Goal: Task Accomplishment & Management: Manage account settings

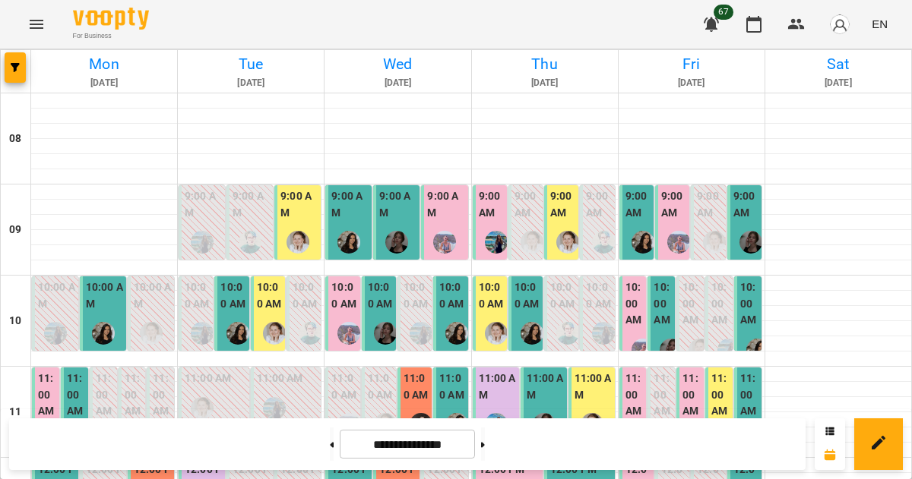
scroll to position [106, 0]
click at [128, 25] on img at bounding box center [111, 19] width 76 height 22
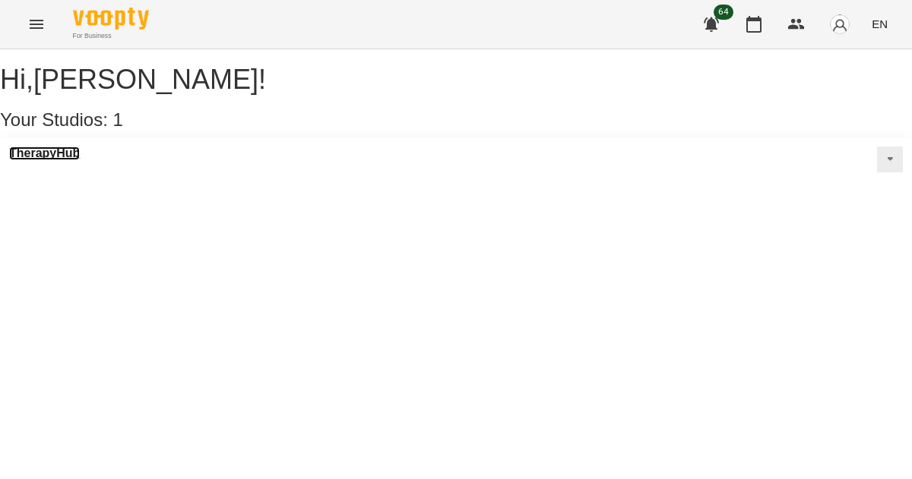
click at [30, 160] on h3 "TherapyHub" at bounding box center [44, 154] width 71 height 14
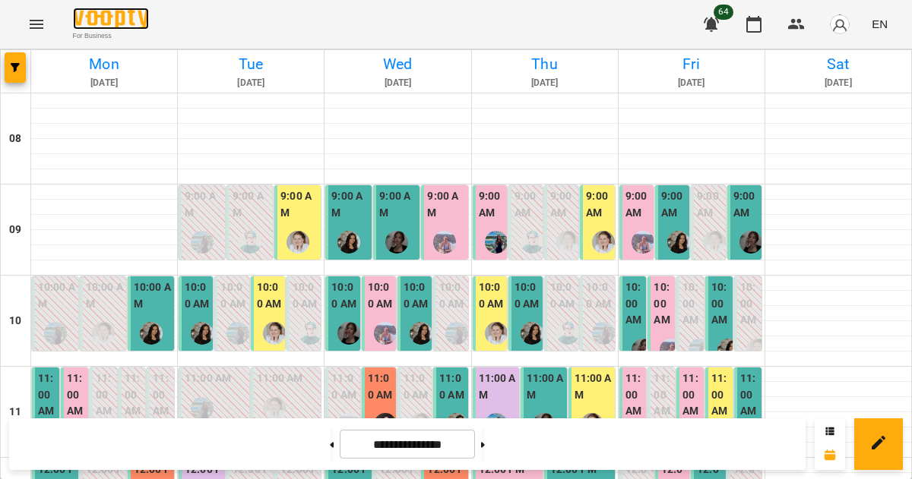
click at [103, 27] on img at bounding box center [111, 19] width 76 height 22
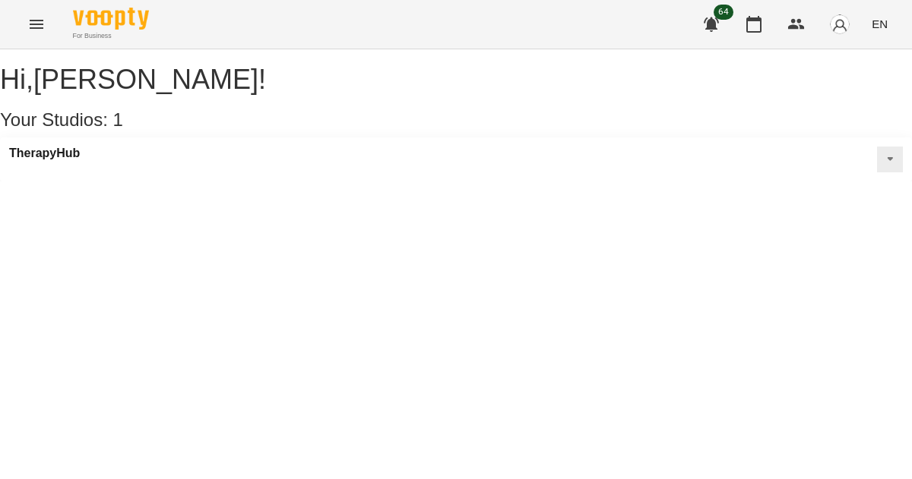
click at [877, 172] on button at bounding box center [890, 160] width 26 height 26
click at [780, 248] on div "Edit Studio Class rooms Recurrent Schedule" at bounding box center [841, 212] width 122 height 72
click at [808, 239] on span "Recurrent Schedule" at bounding box center [851, 232] width 86 height 13
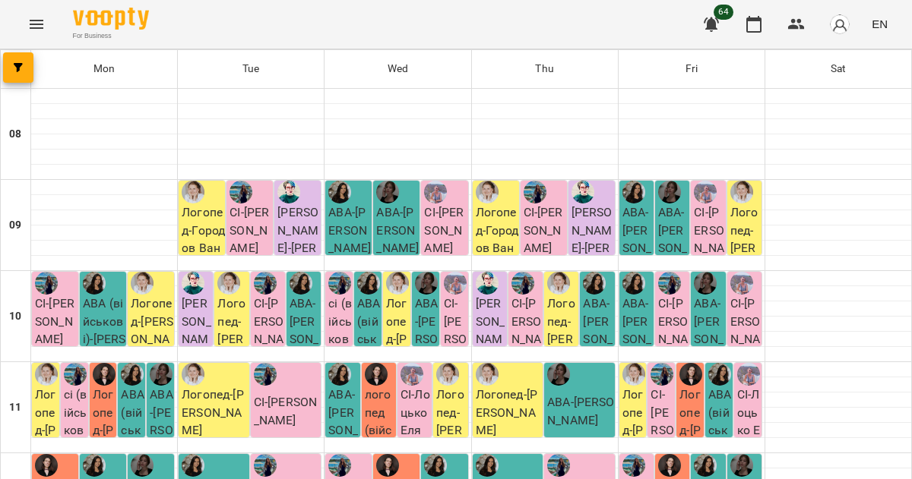
click at [187, 228] on p "Логопед - Городов [PERSON_NAME]" at bounding box center [203, 239] width 43 height 71
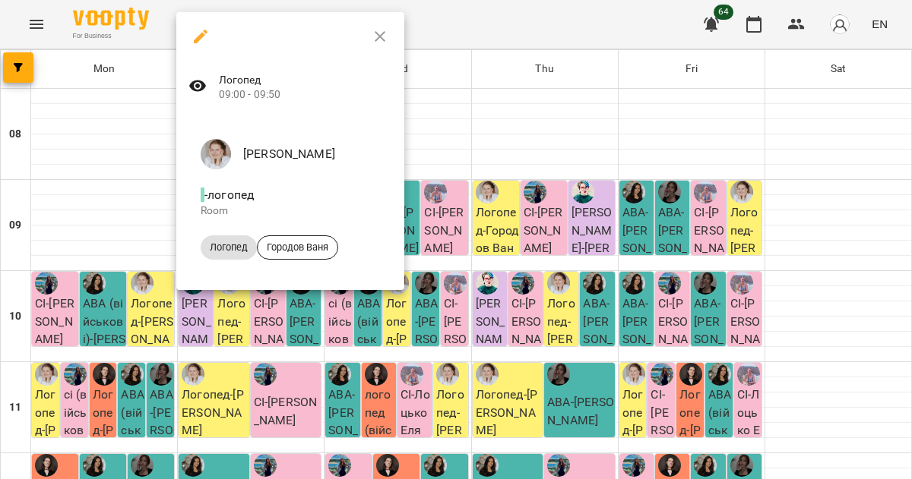
click at [203, 40] on icon "button" at bounding box center [200, 36] width 18 height 18
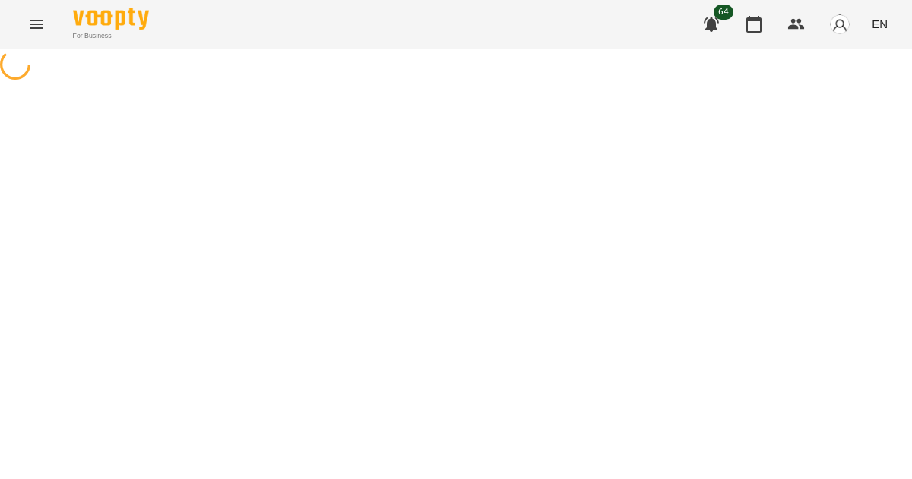
select select "*"
select select "*******"
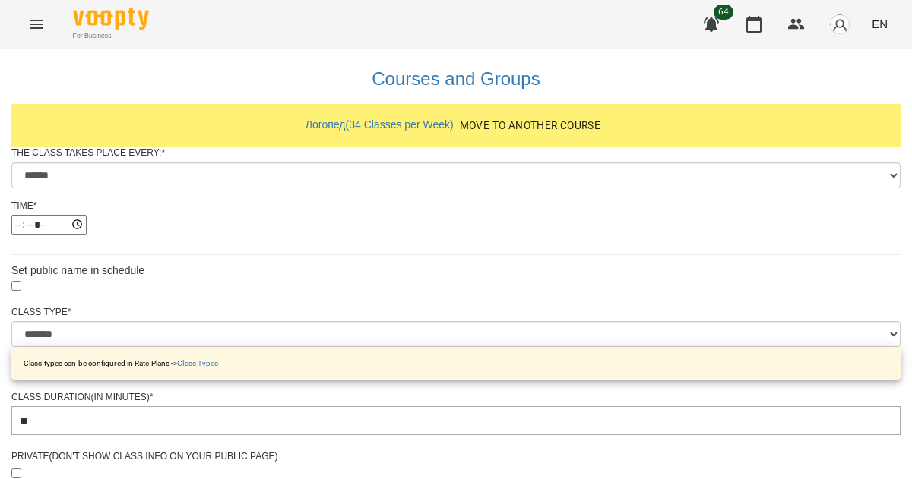
scroll to position [700, 0]
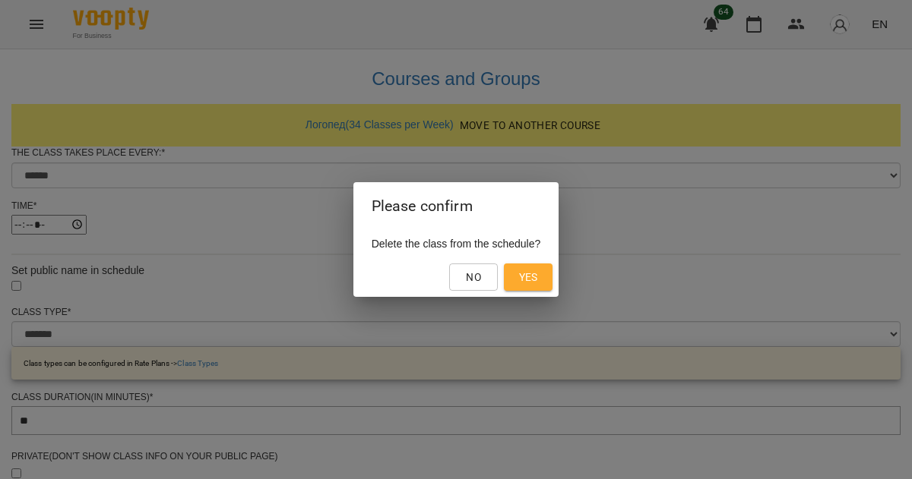
click at [481, 277] on span "No" at bounding box center [473, 277] width 15 height 18
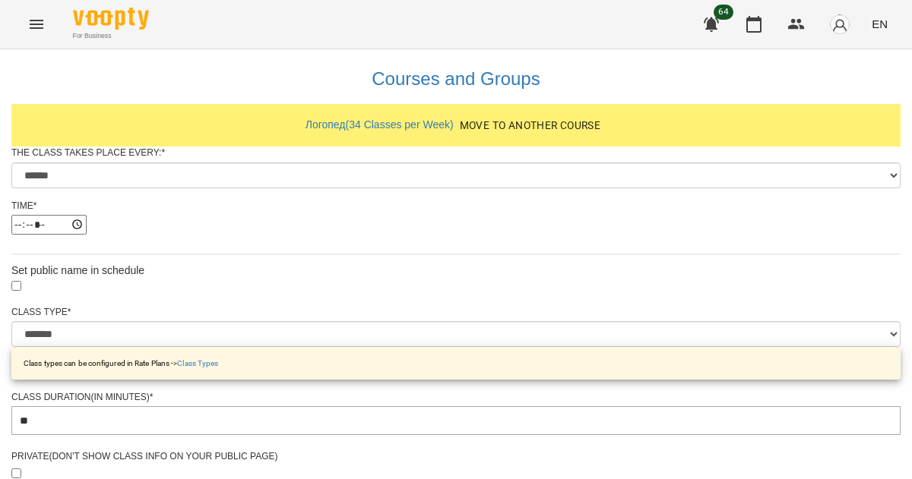
scroll to position [775, 0]
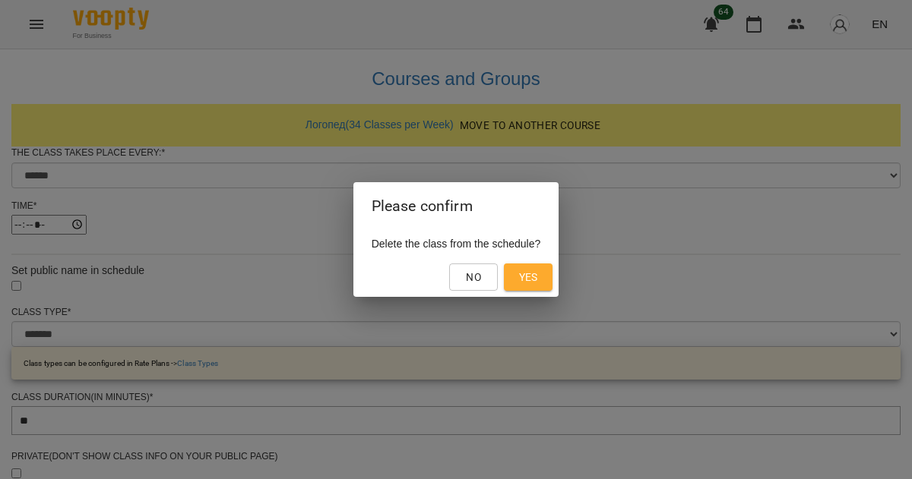
click at [535, 281] on span "Yes" at bounding box center [528, 277] width 19 height 18
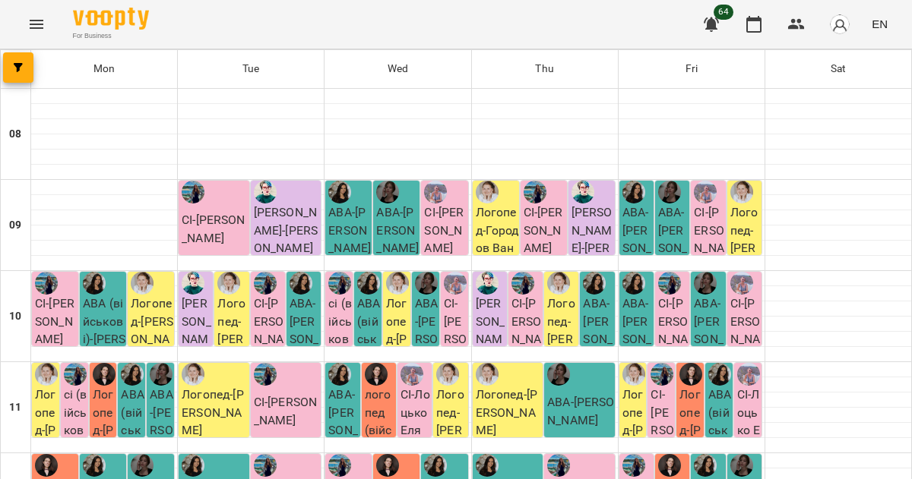
click at [485, 230] on p "Логопед - Городов [PERSON_NAME]" at bounding box center [497, 239] width 43 height 71
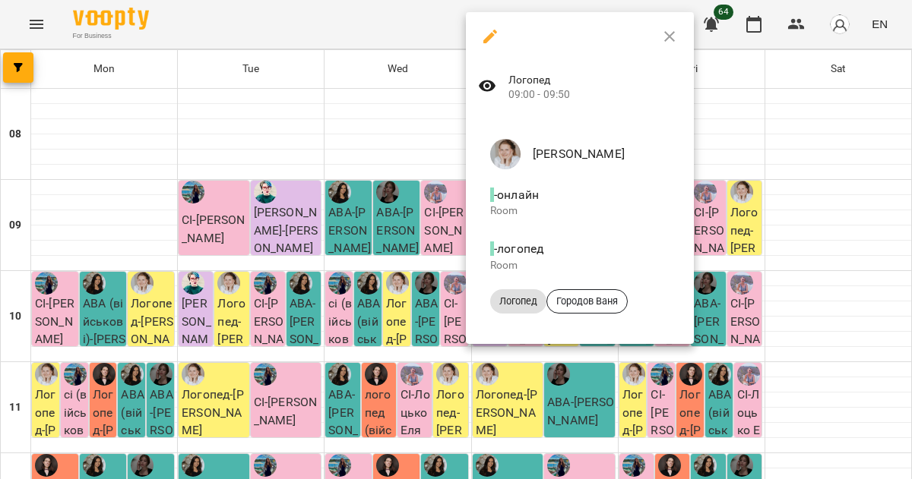
click at [494, 36] on icon "button" at bounding box center [490, 36] width 18 height 18
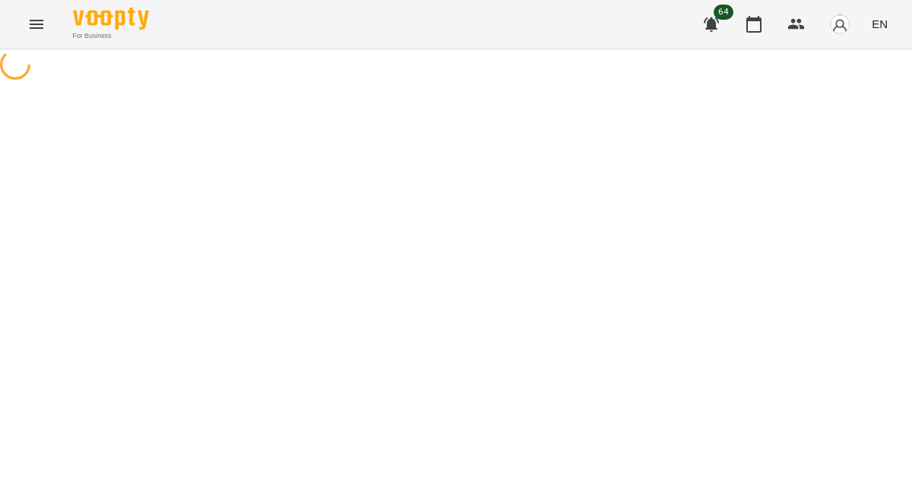
select select "*"
select select "*******"
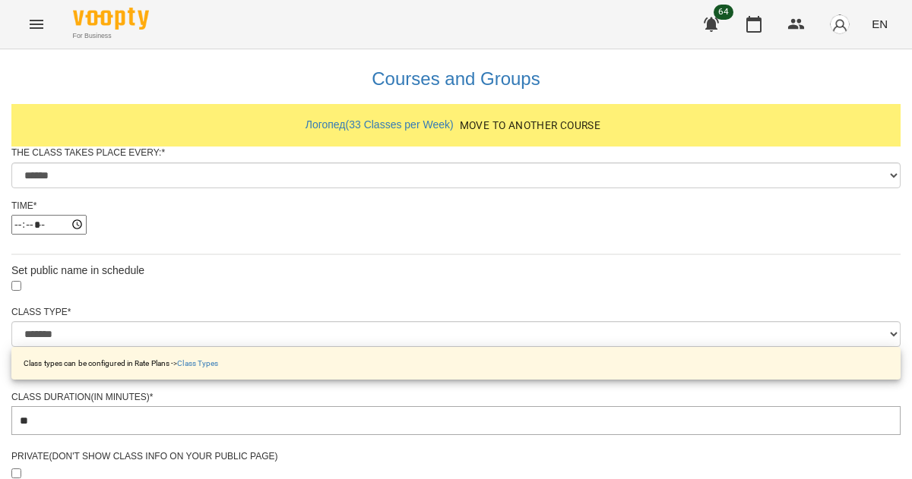
scroll to position [775, 0]
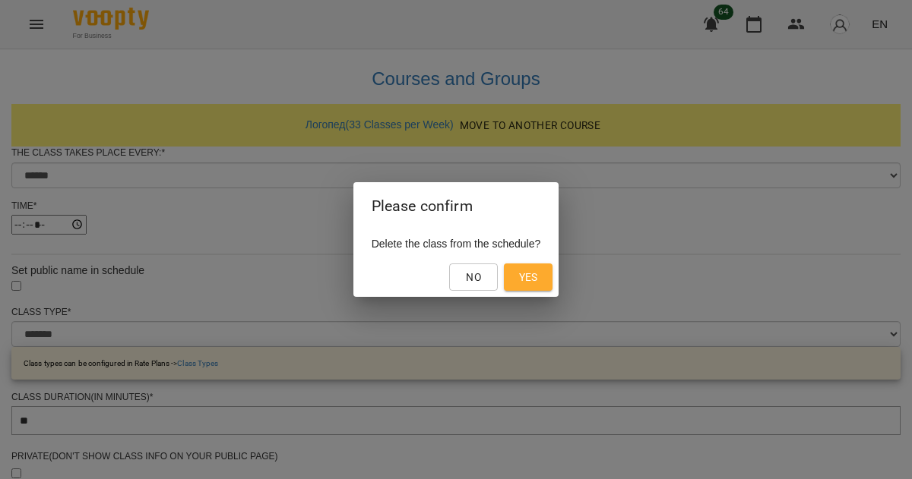
click at [536, 275] on span "Yes" at bounding box center [528, 277] width 19 height 18
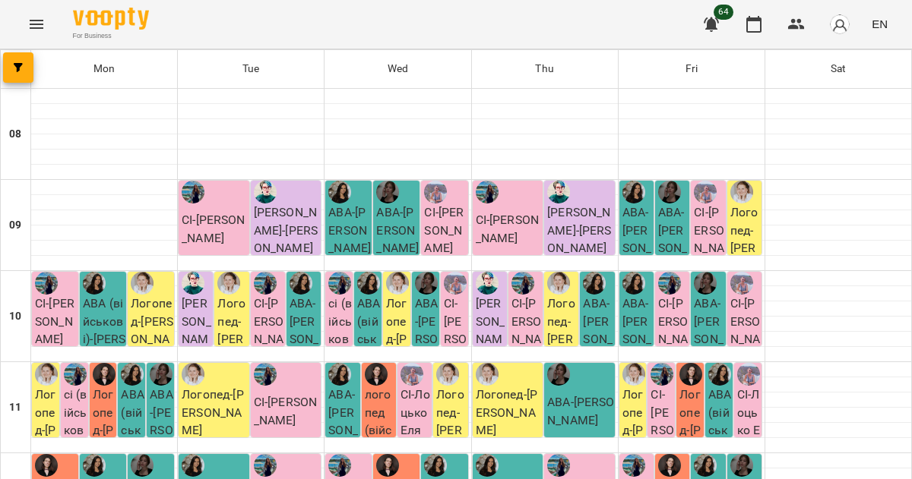
click at [403, 415] on p "СІ - [PERSON_NAME]" at bounding box center [415, 413] width 31 height 54
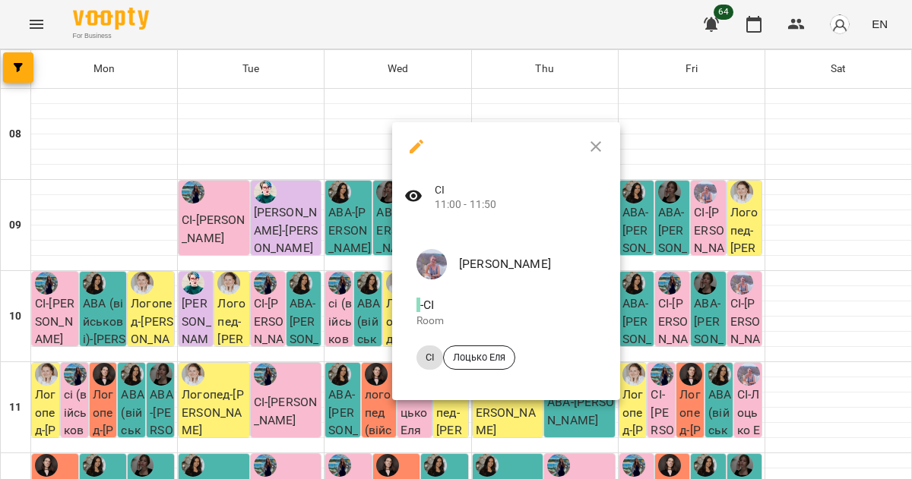
click at [403, 155] on button "button" at bounding box center [416, 146] width 36 height 36
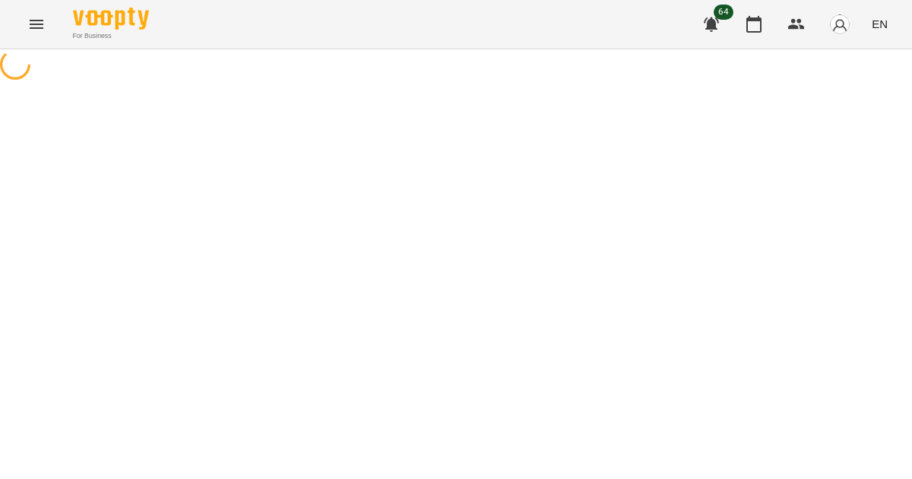
click at [425, 84] on div at bounding box center [456, 66] width 912 height 34
select select "*"
select select "**"
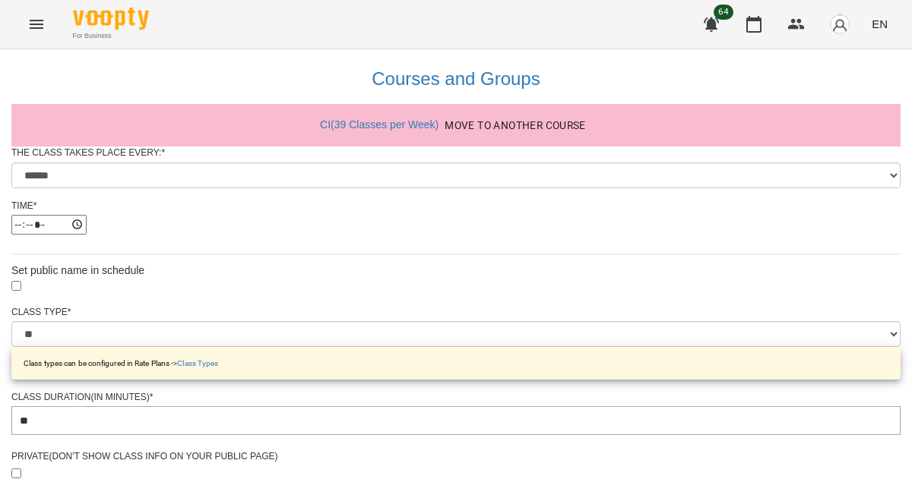
scroll to position [775, 0]
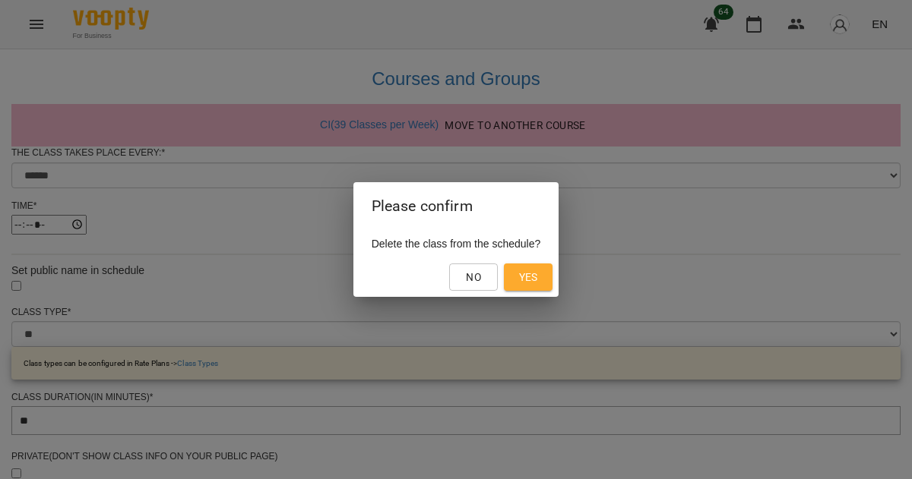
click at [533, 268] on button "Yes" at bounding box center [528, 277] width 49 height 27
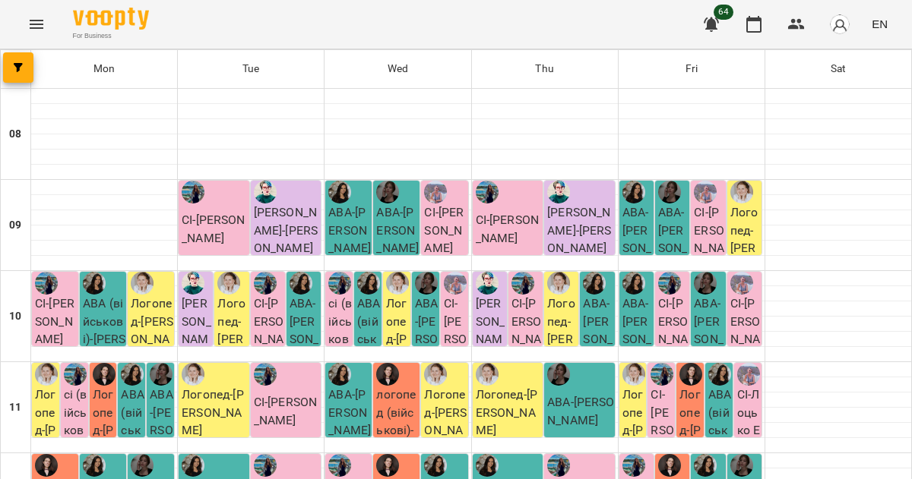
scroll to position [164, 0]
click at [737, 386] on p "СІ - [PERSON_NAME]" at bounding box center [749, 421] width 24 height 71
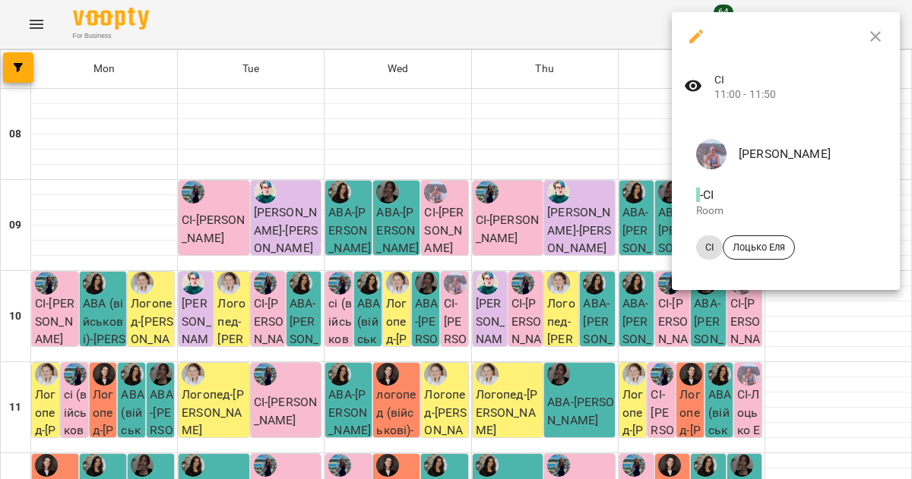
click at [691, 50] on button "button" at bounding box center [696, 36] width 36 height 36
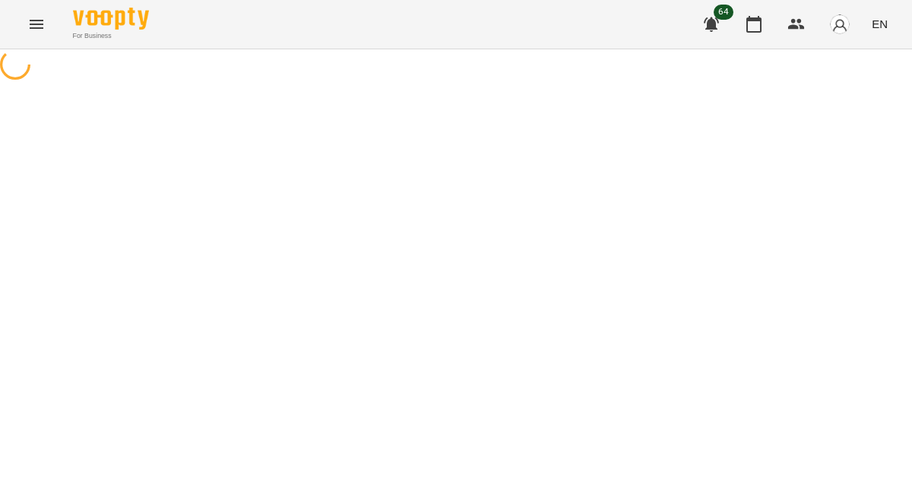
select select "*"
select select "**"
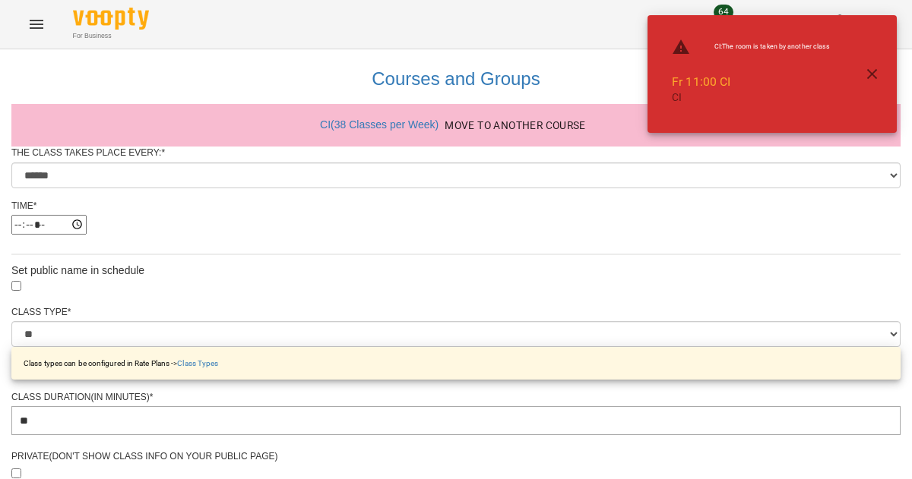
scroll to position [722, 0]
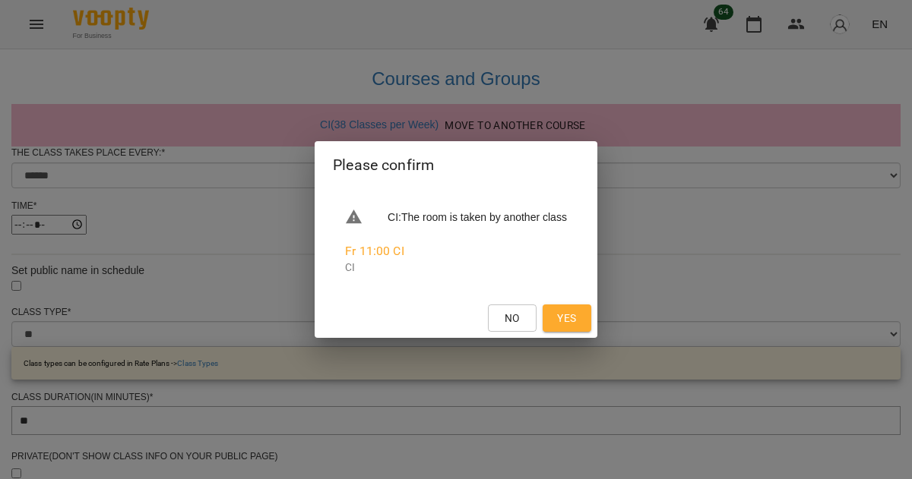
click at [520, 311] on span "No" at bounding box center [511, 318] width 15 height 18
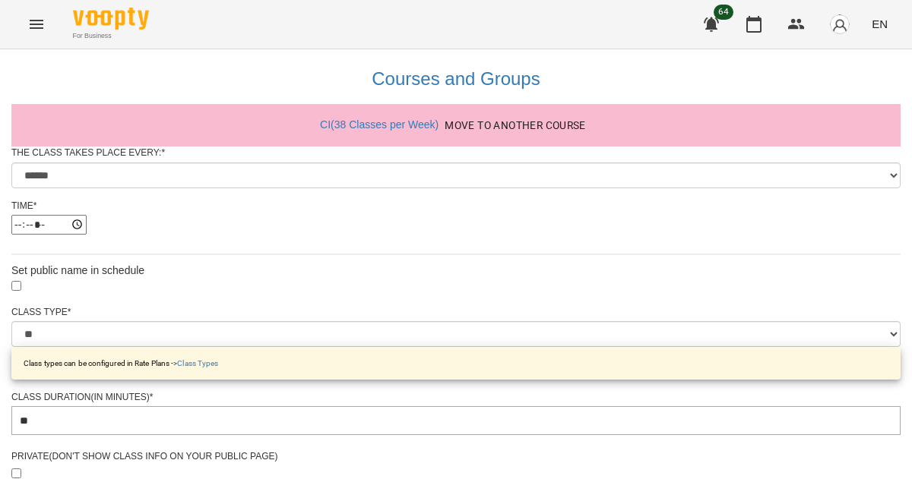
scroll to position [775, 0]
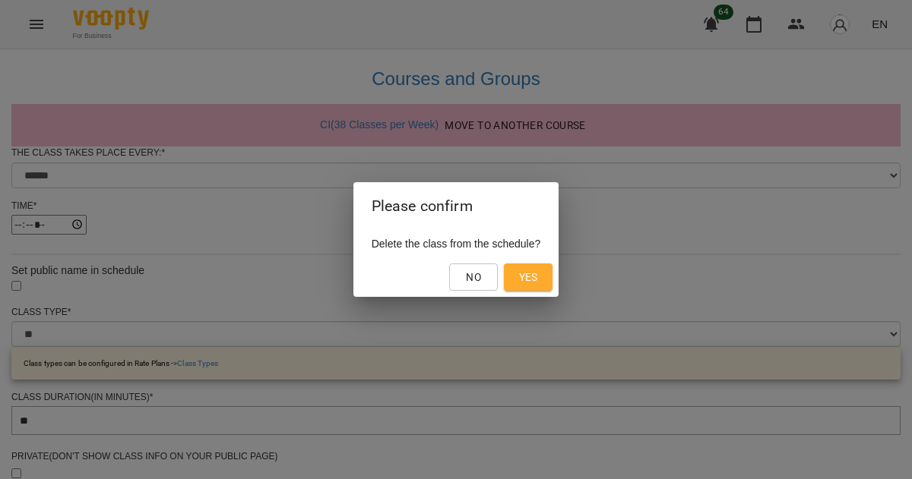
click at [538, 276] on span "Yes" at bounding box center [528, 277] width 19 height 18
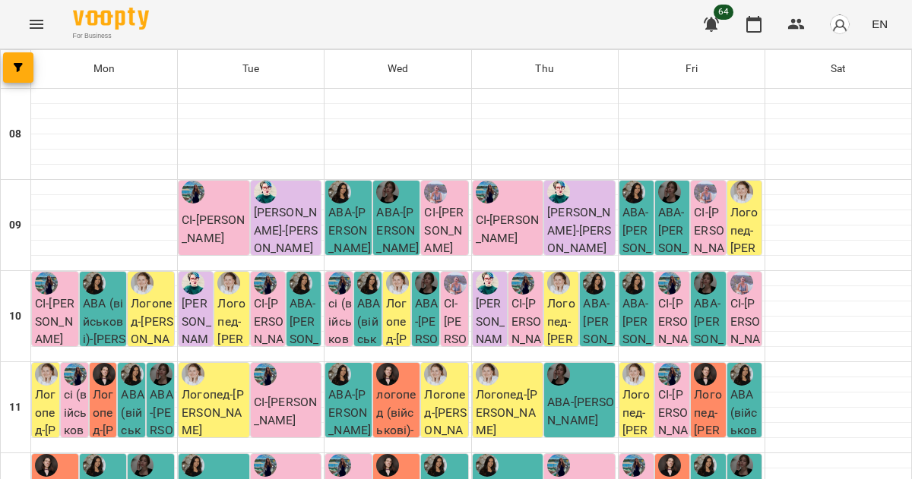
scroll to position [153, 0]
click at [315, 363] on div "СІ - [PERSON_NAME]" at bounding box center [286, 400] width 71 height 74
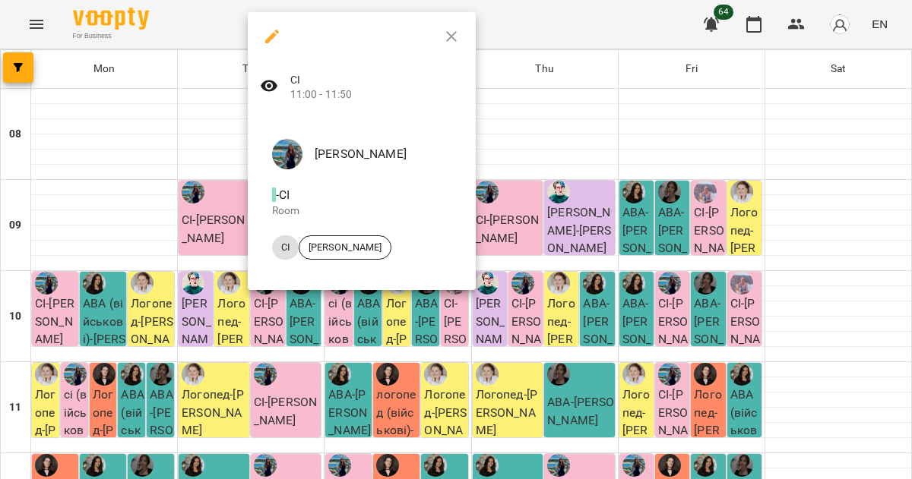
click at [447, 43] on icon "button" at bounding box center [451, 36] width 18 height 18
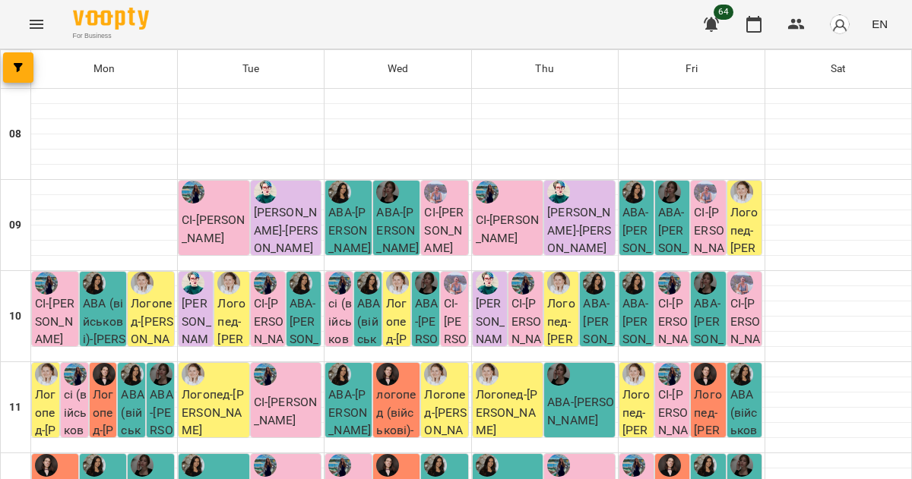
click at [317, 363] on div "СІ - [PERSON_NAME]" at bounding box center [286, 400] width 71 height 74
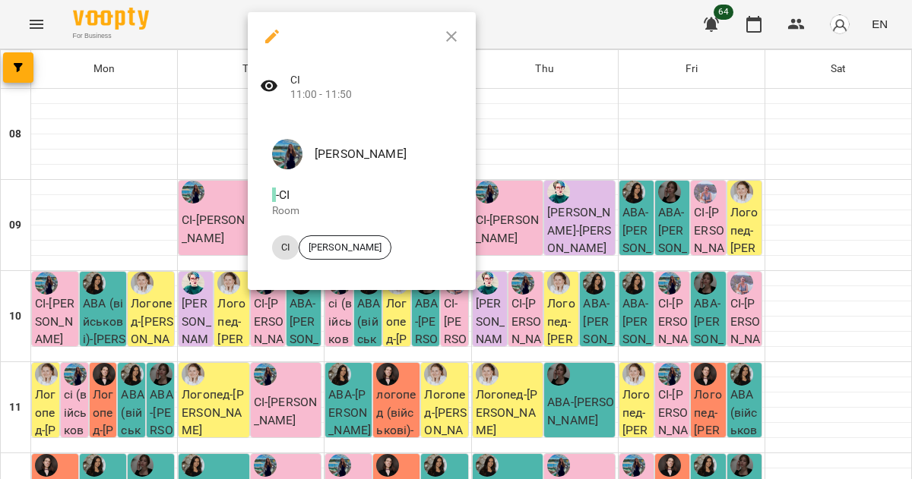
click at [453, 53] on button "button" at bounding box center [451, 36] width 36 height 36
click at [451, 41] on div "For Business 64 EN" at bounding box center [456, 24] width 912 height 49
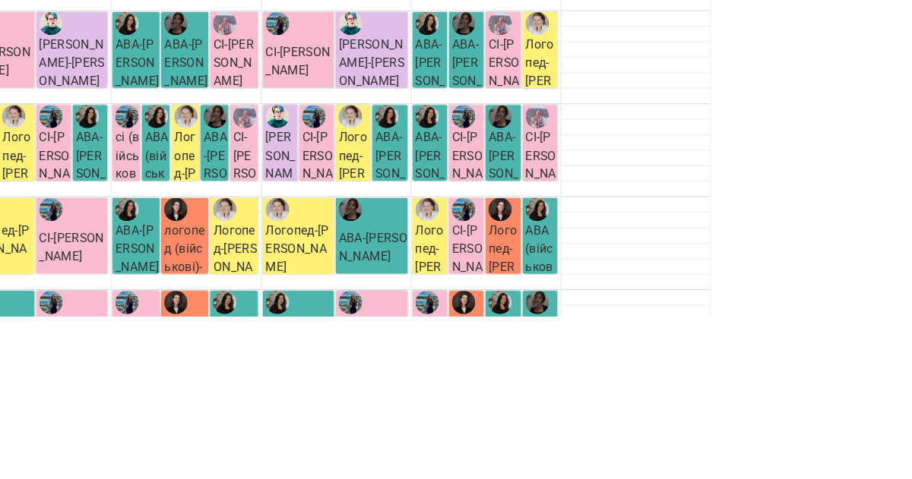
scroll to position [150, 0]
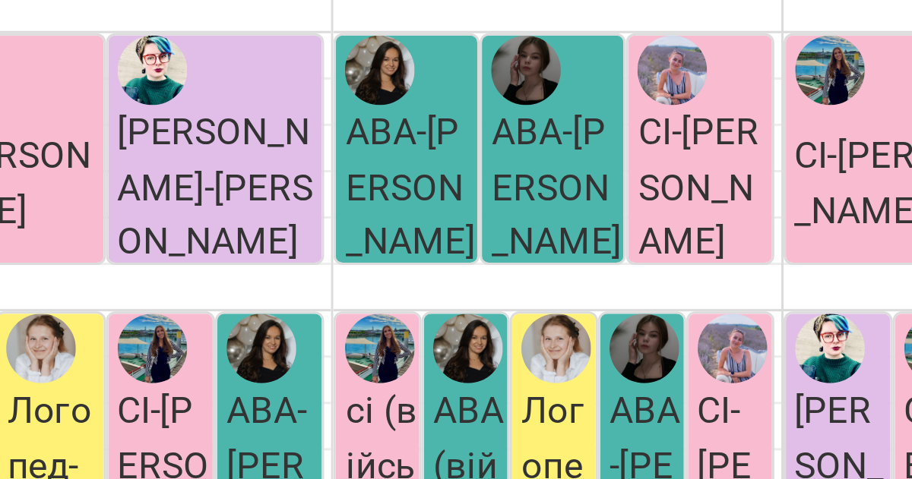
click at [318, 362] on div at bounding box center [251, 369] width 146 height 15
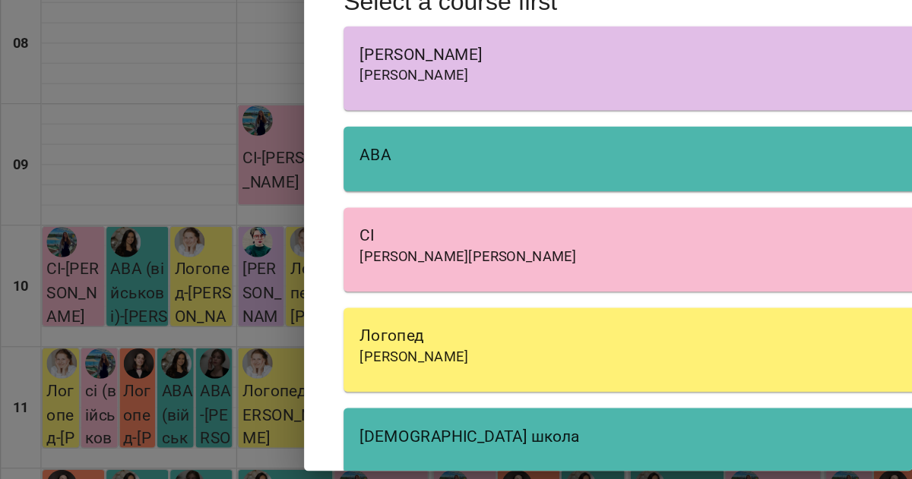
click at [476, 147] on div "[PERSON_NAME]" at bounding box center [691, 143] width 842 height 18
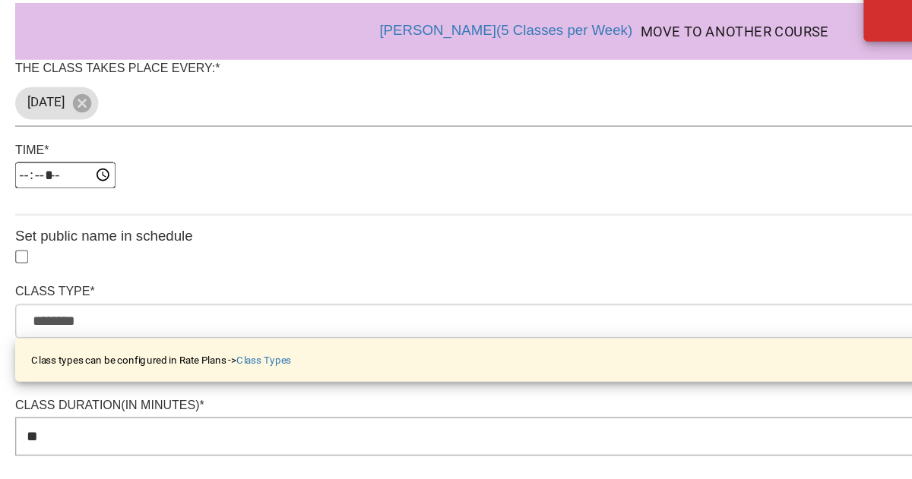
scroll to position [105, 0]
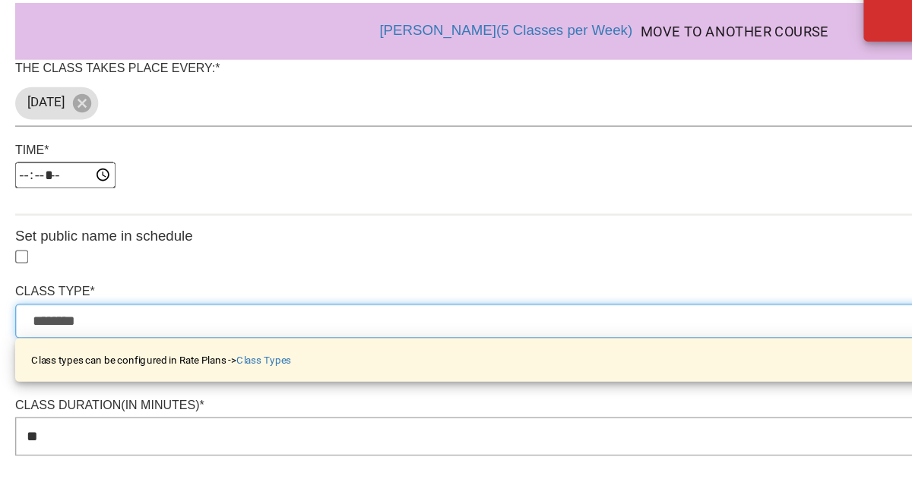
click at [616, 330] on select "**********" at bounding box center [455, 343] width 889 height 26
select select "**********"
click at [267, 330] on select "**********" at bounding box center [455, 343] width 889 height 26
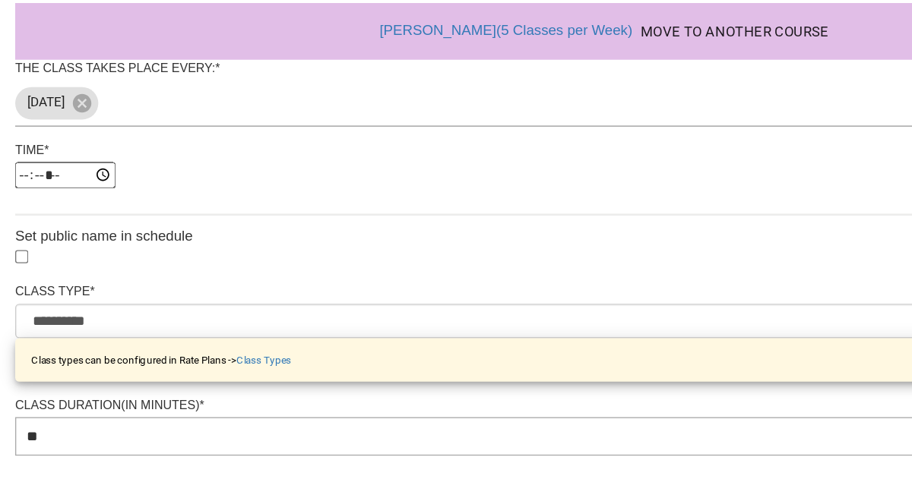
click at [600, 324] on body "**********" at bounding box center [456, 488] width 912 height 976
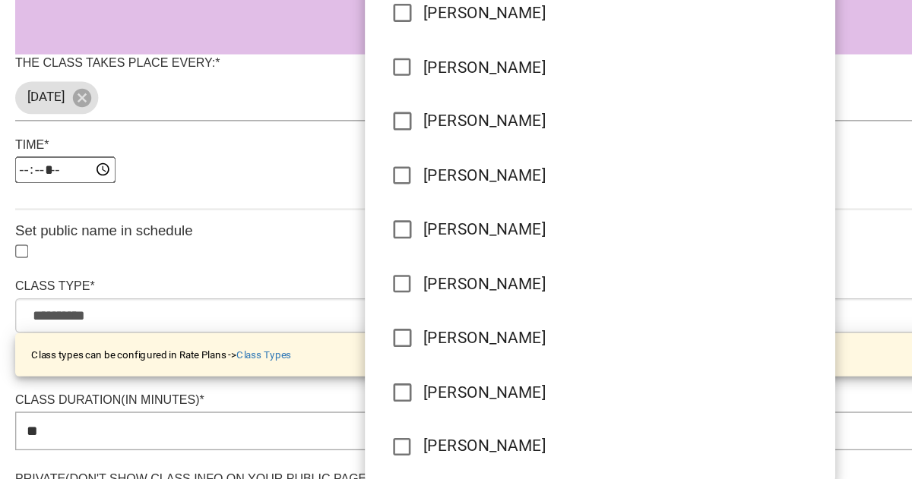
scroll to position [0, 0]
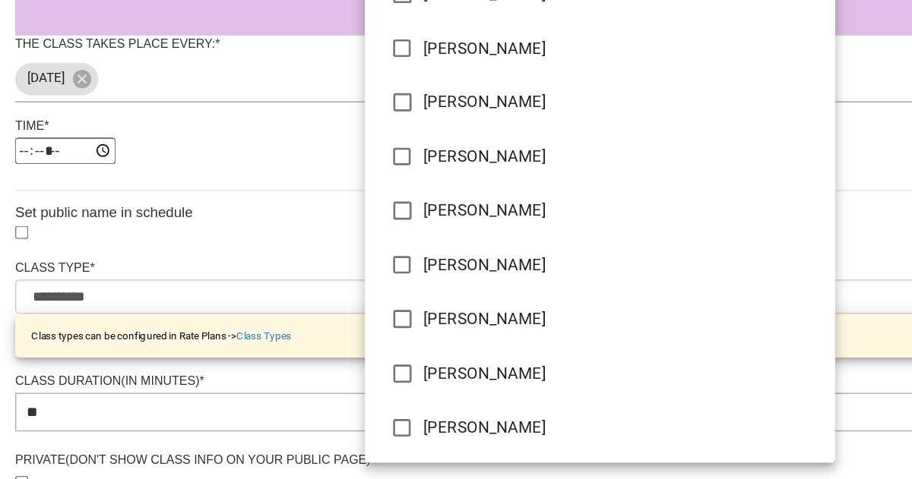
type input "**********"
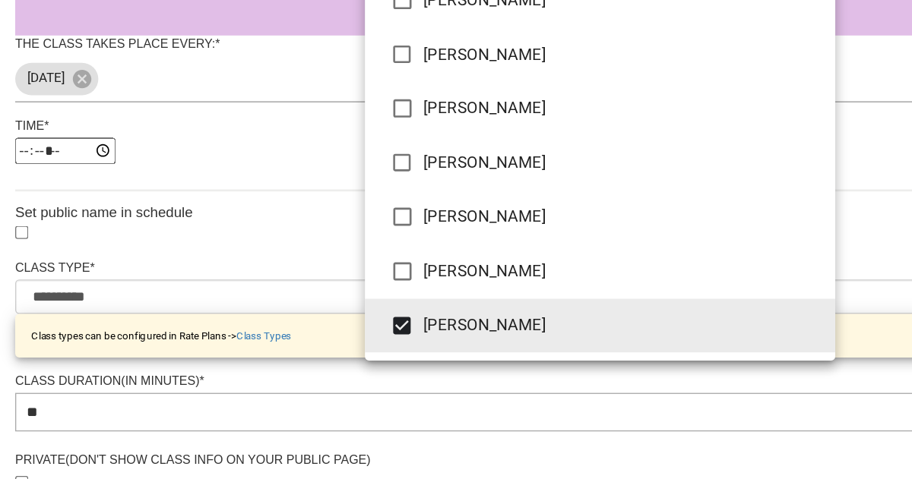
click at [185, 400] on div at bounding box center [456, 239] width 912 height 479
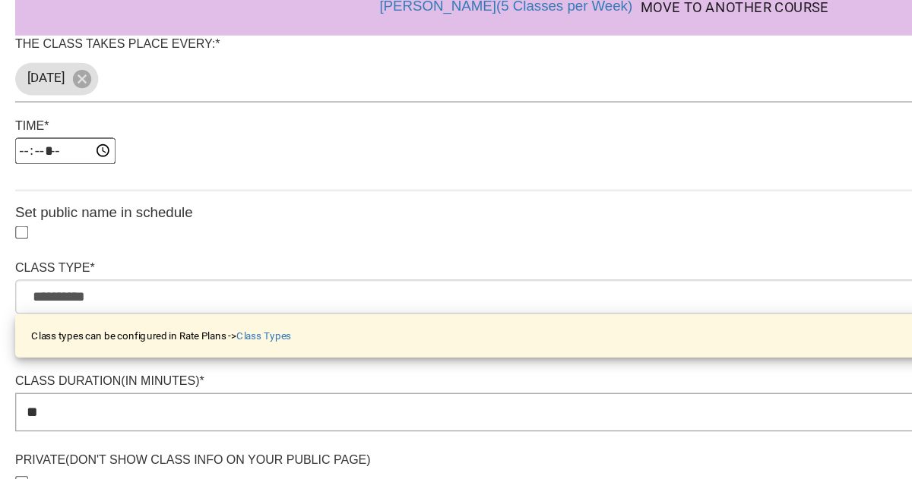
scroll to position [524, 0]
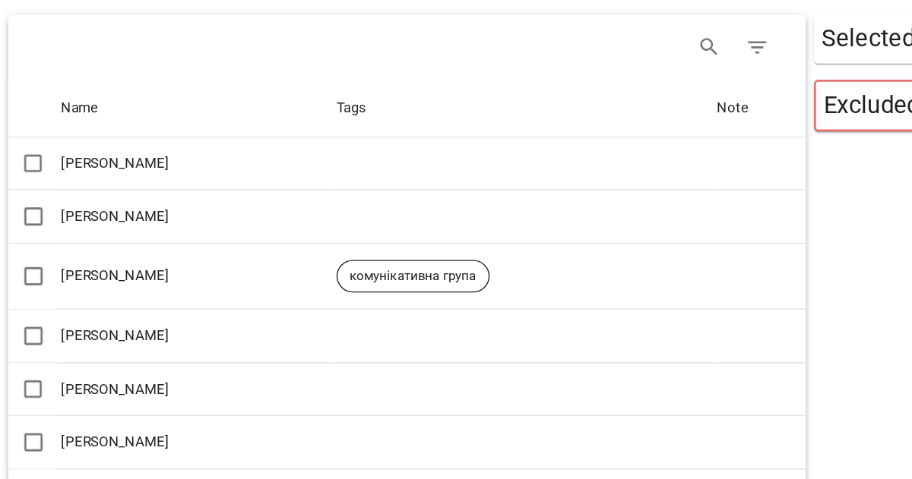
scroll to position [0, 0]
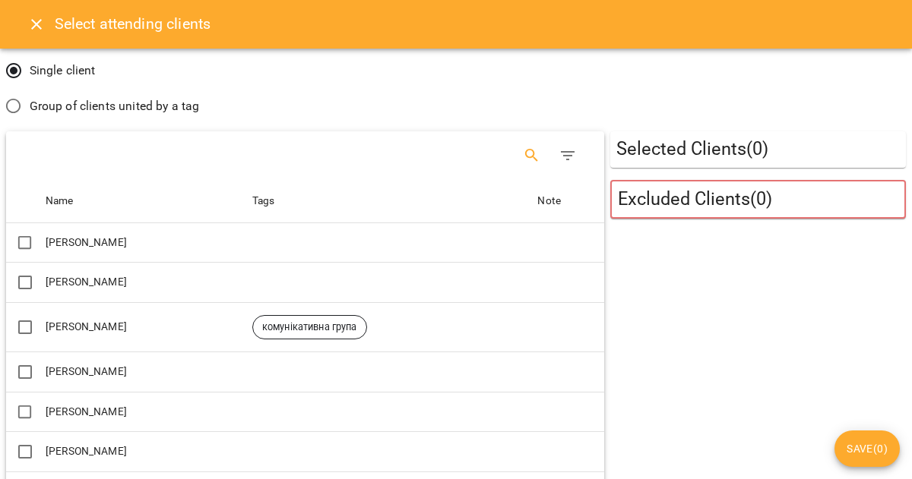
click at [523, 164] on icon "Search" at bounding box center [532, 156] width 18 height 18
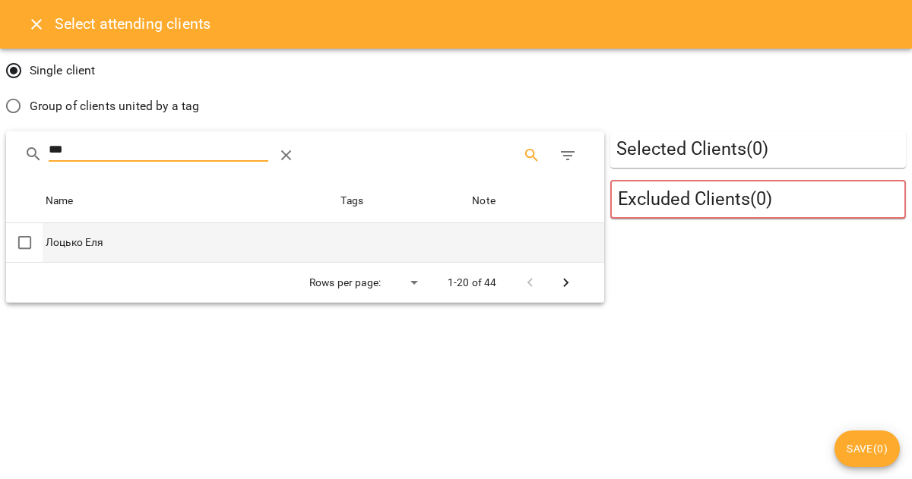
type input "***"
click at [560, 251] on td at bounding box center [536, 243] width 134 height 40
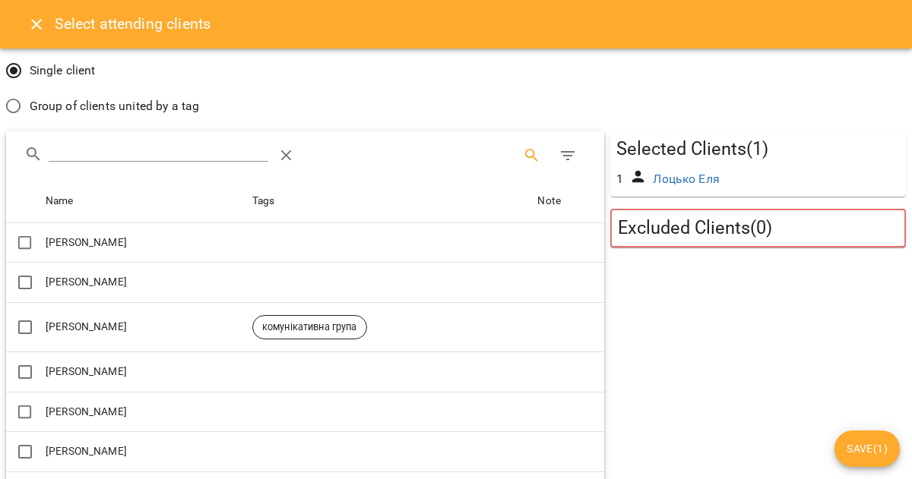
click at [880, 453] on span "Save ( 1 )" at bounding box center [866, 449] width 41 height 18
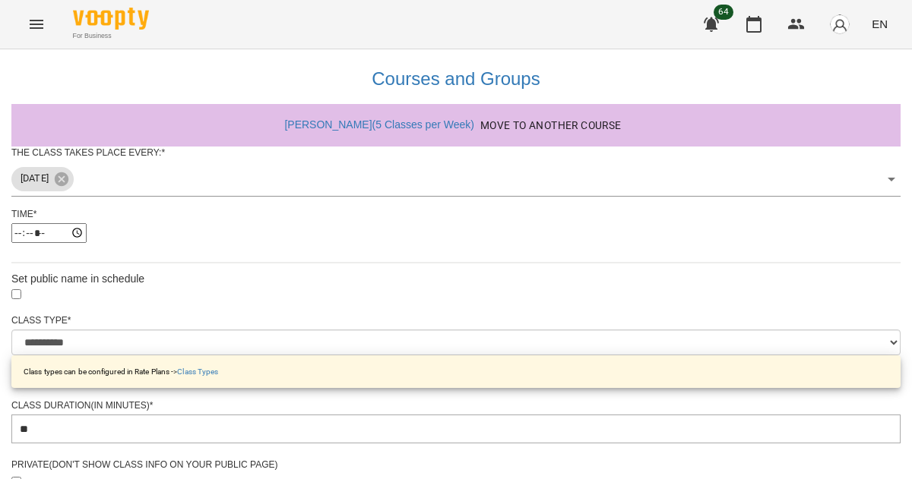
scroll to position [585, 0]
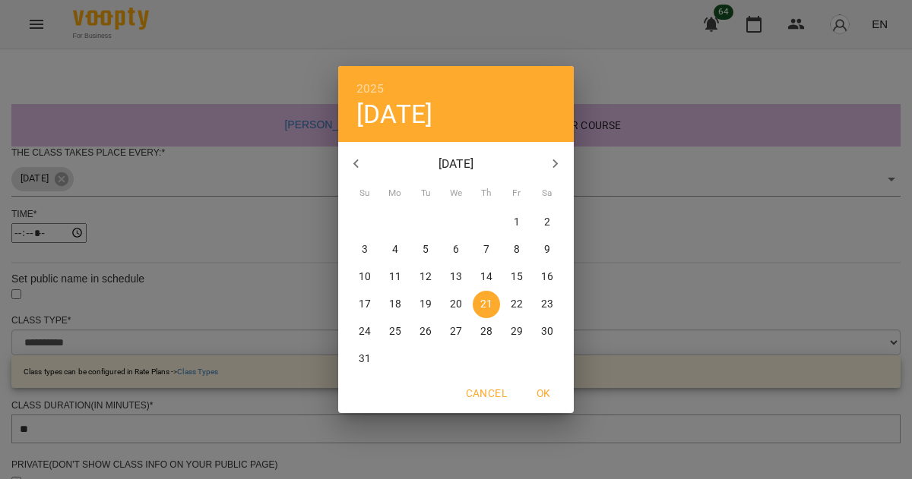
click at [553, 166] on icon "button" at bounding box center [555, 164] width 18 height 18
click at [422, 229] on p "2" at bounding box center [425, 222] width 6 height 15
type input "**********"
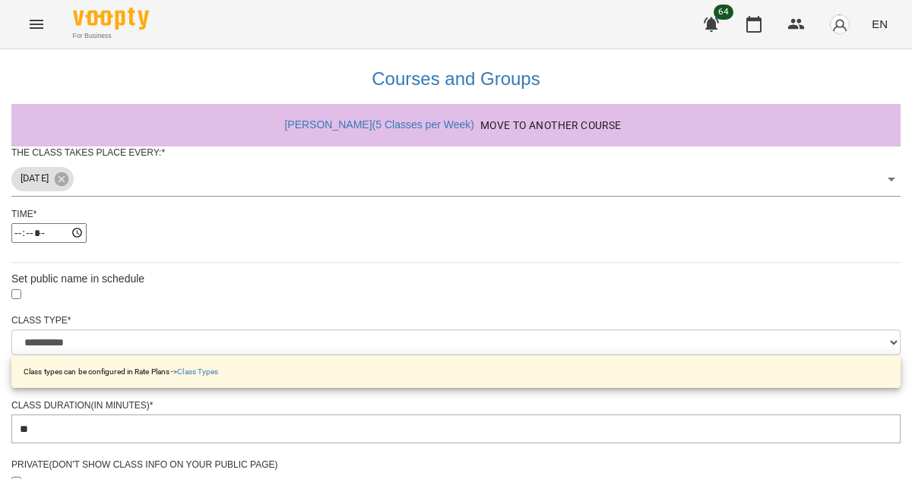
scroll to position [627, 0]
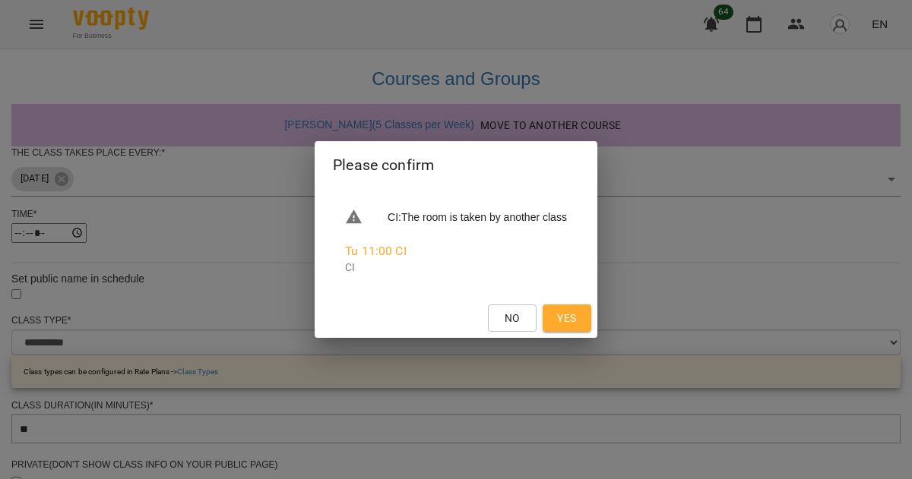
click at [520, 317] on span "No" at bounding box center [511, 318] width 15 height 18
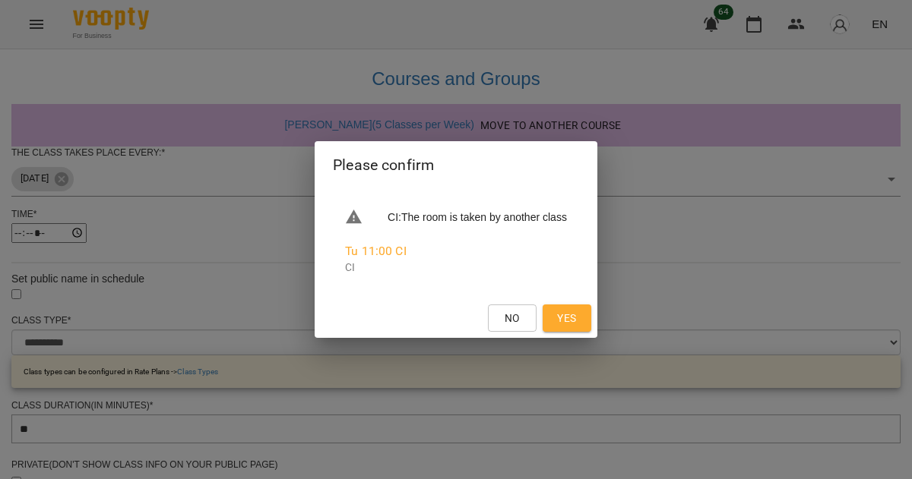
click at [576, 320] on span "Yes" at bounding box center [566, 318] width 19 height 18
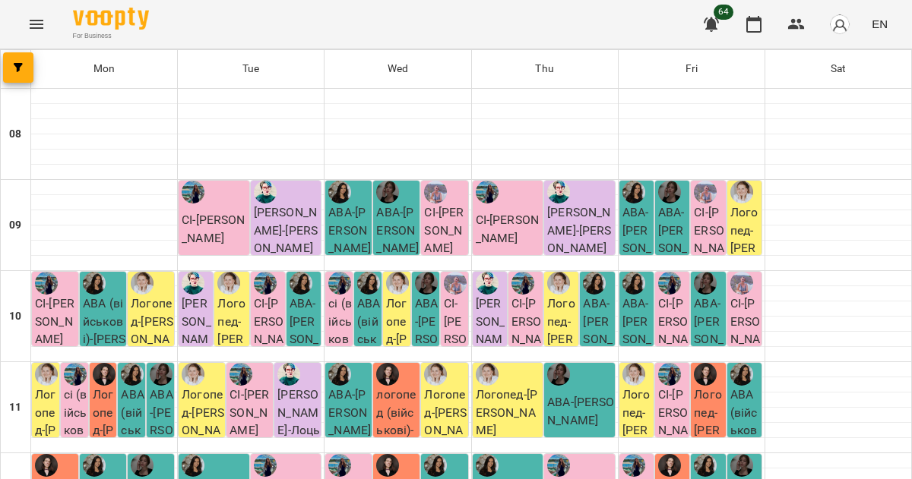
scroll to position [68, 0]
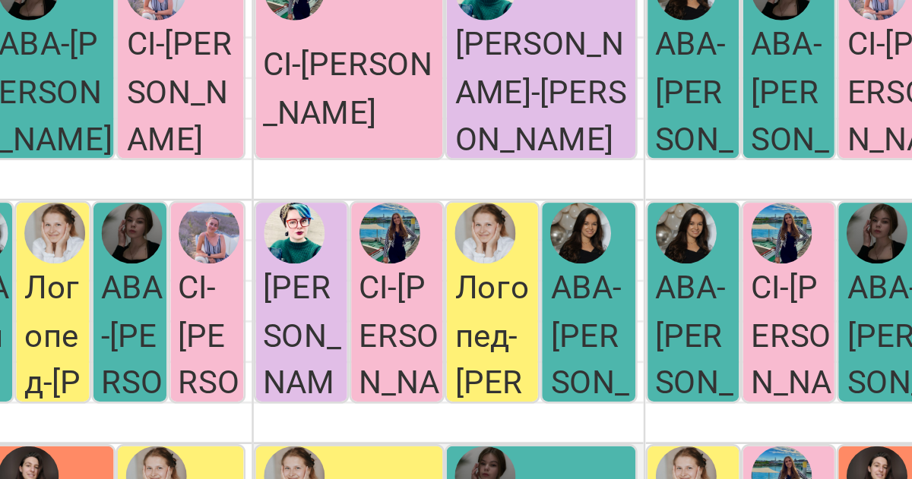
click at [608, 362] on div at bounding box center [545, 369] width 146 height 15
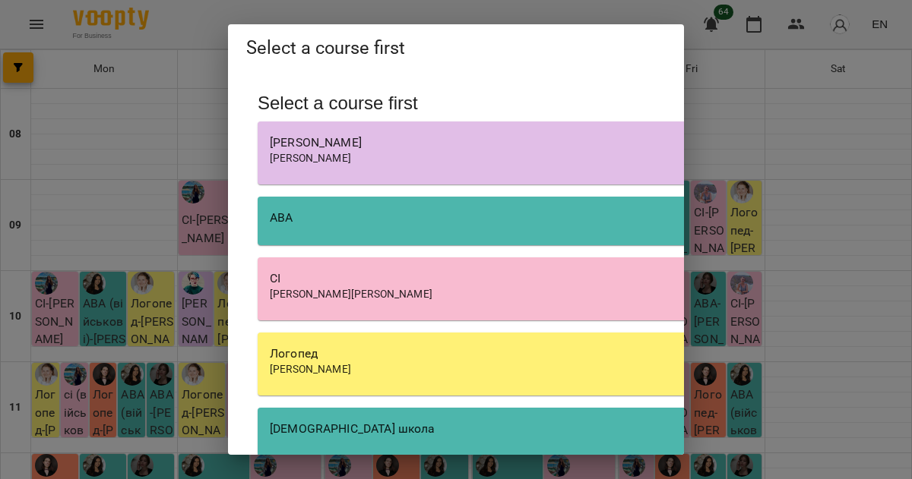
click at [475, 299] on div "[PERSON_NAME] [PERSON_NAME]" at bounding box center [691, 294] width 842 height 15
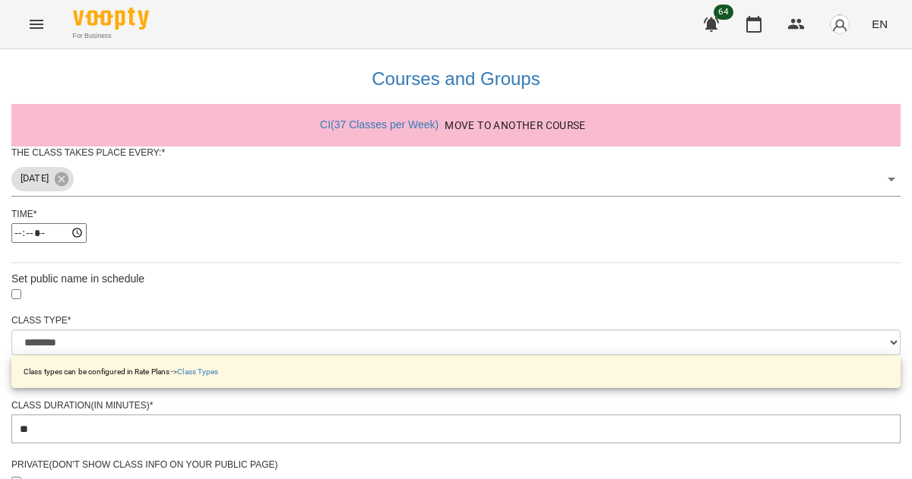
scroll to position [121, 0]
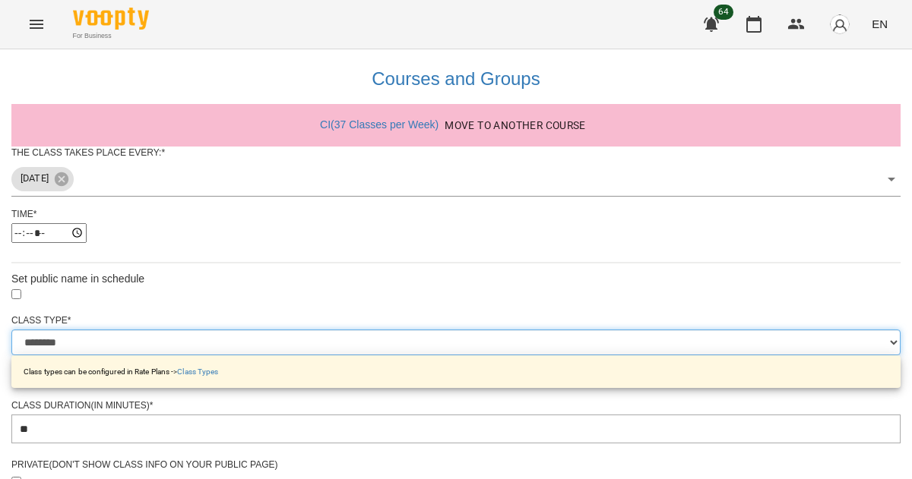
click at [588, 330] on select "**********" at bounding box center [455, 343] width 889 height 26
select select "**********"
click at [267, 330] on select "**********" at bounding box center [455, 343] width 889 height 26
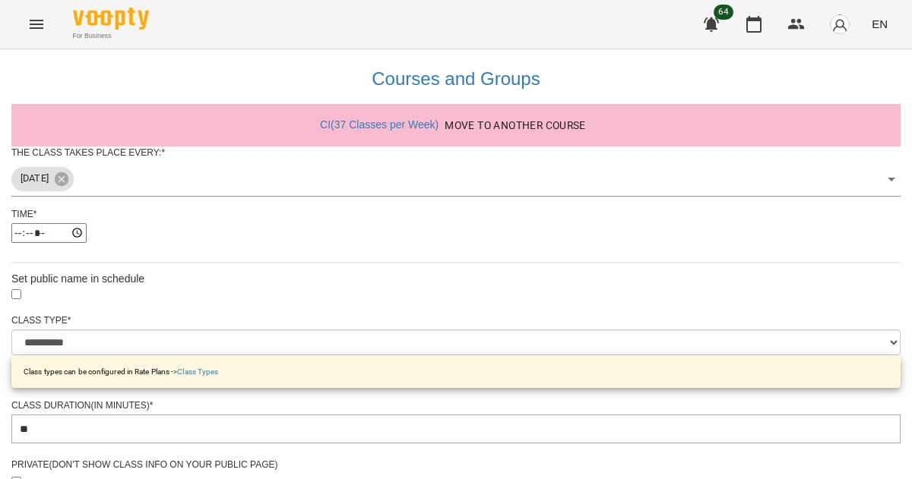
type input "**********"
click at [561, 318] on body "**********" at bounding box center [456, 488] width 912 height 976
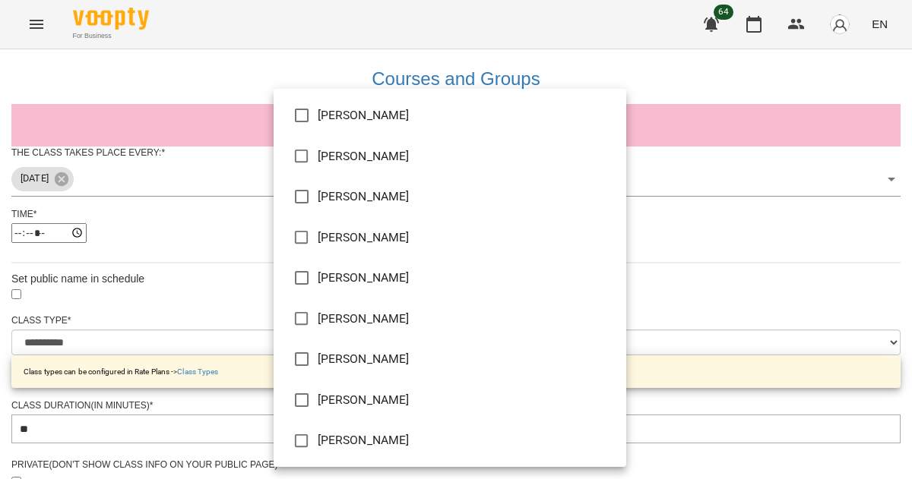
type input "**********"
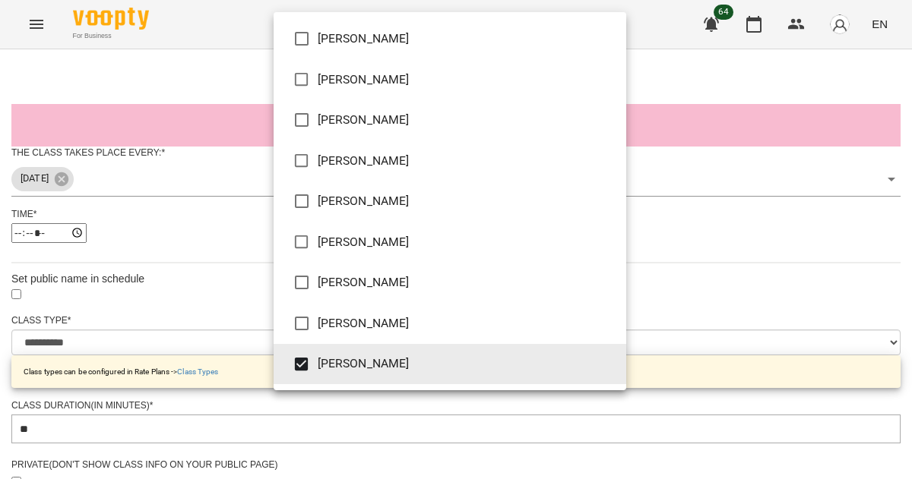
click at [757, 232] on div at bounding box center [456, 239] width 912 height 479
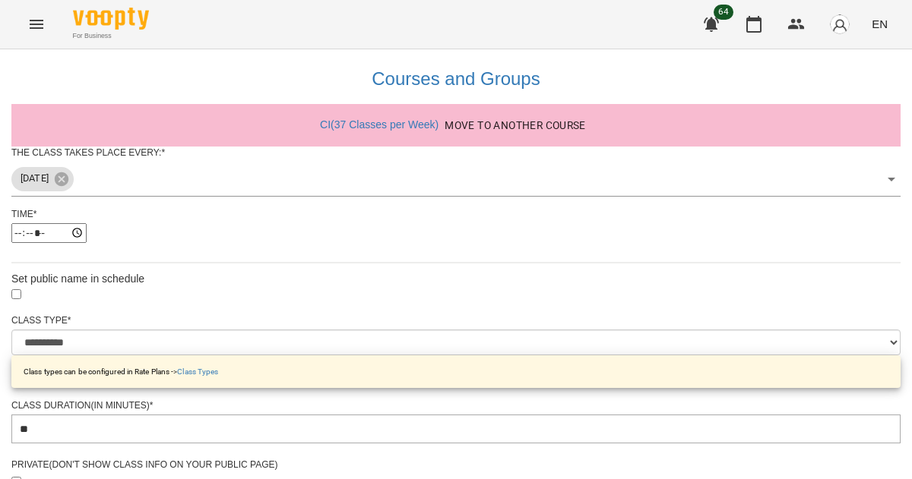
scroll to position [549, 0]
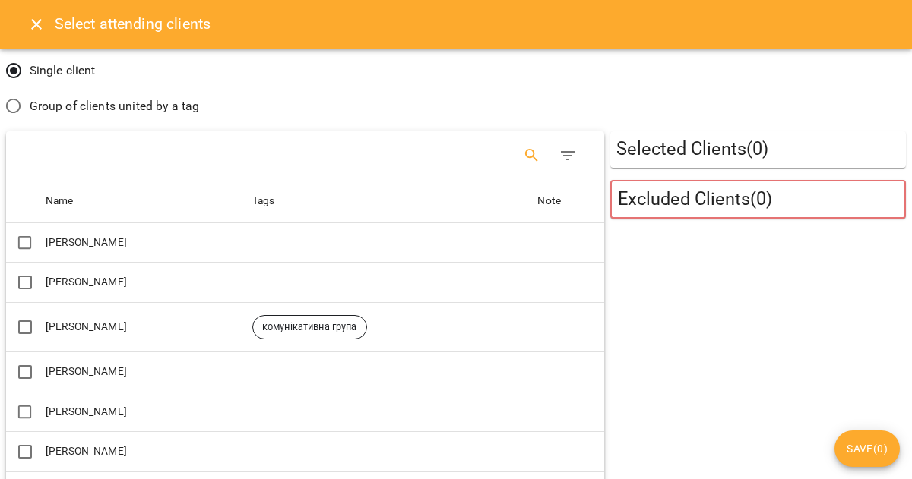
click at [523, 159] on icon "Search" at bounding box center [532, 156] width 18 height 18
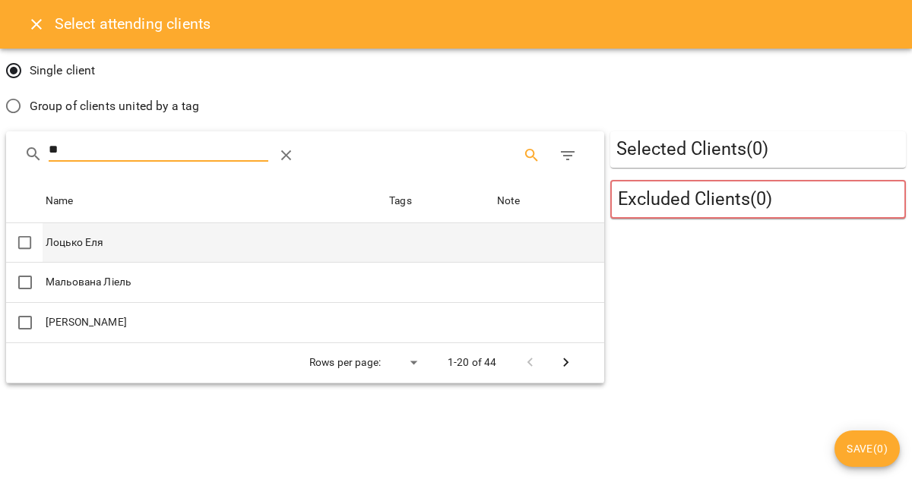
type input "**"
click at [188, 258] on td "Лоцько Еля" at bounding box center [214, 243] width 343 height 40
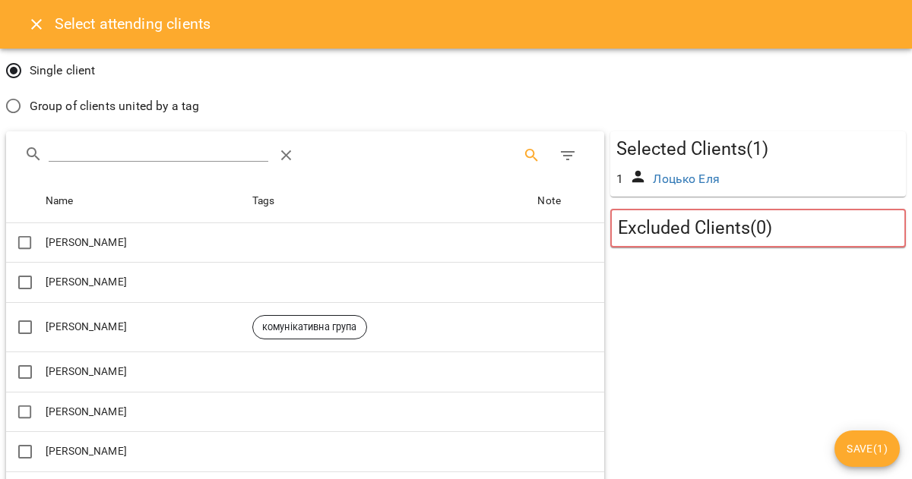
click at [865, 465] on button "Save ( 1 )" at bounding box center [866, 449] width 65 height 36
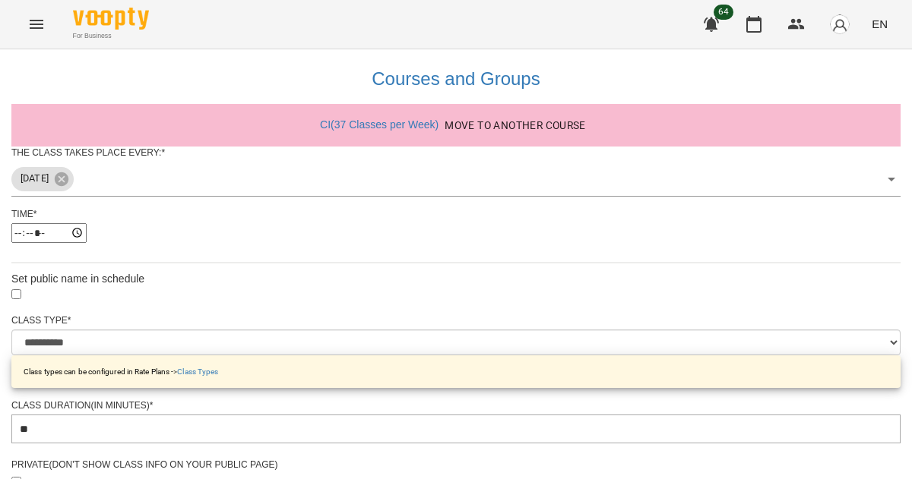
scroll to position [627, 0]
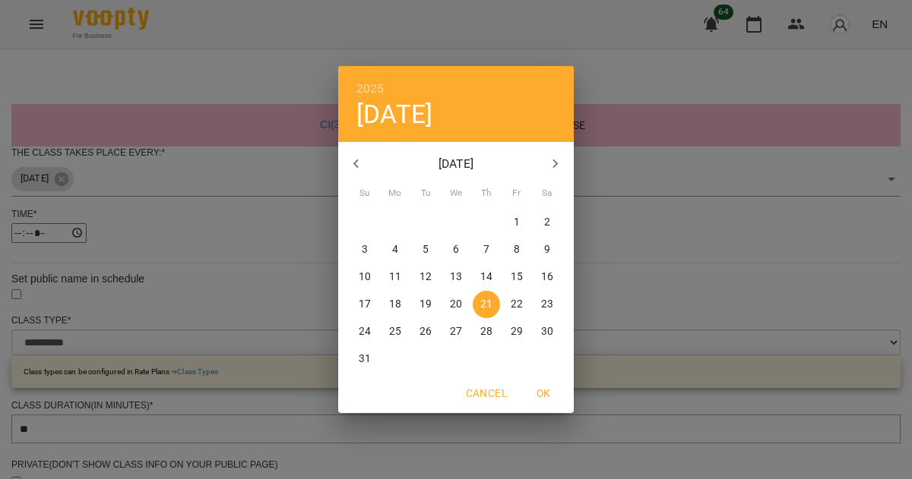
click at [556, 170] on icon "button" at bounding box center [555, 164] width 18 height 18
click at [395, 220] on p "1" at bounding box center [395, 222] width 6 height 15
type input "**********"
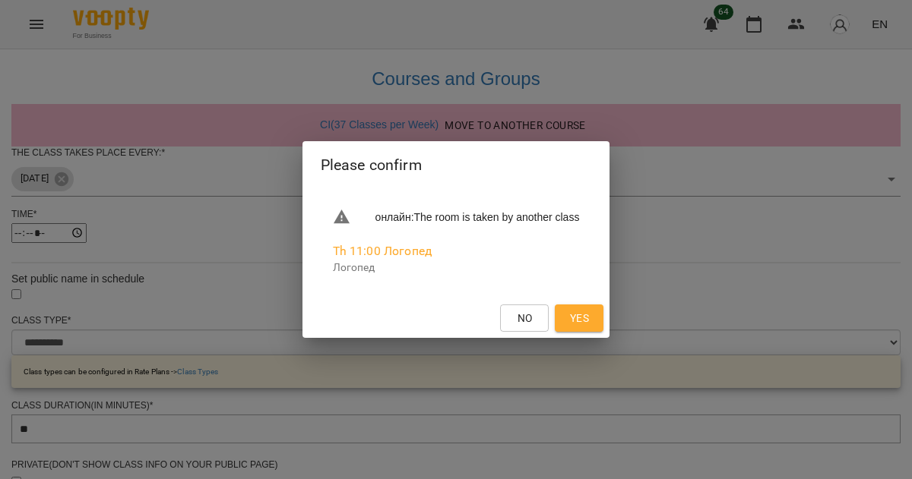
click at [589, 318] on span "Yes" at bounding box center [579, 318] width 19 height 18
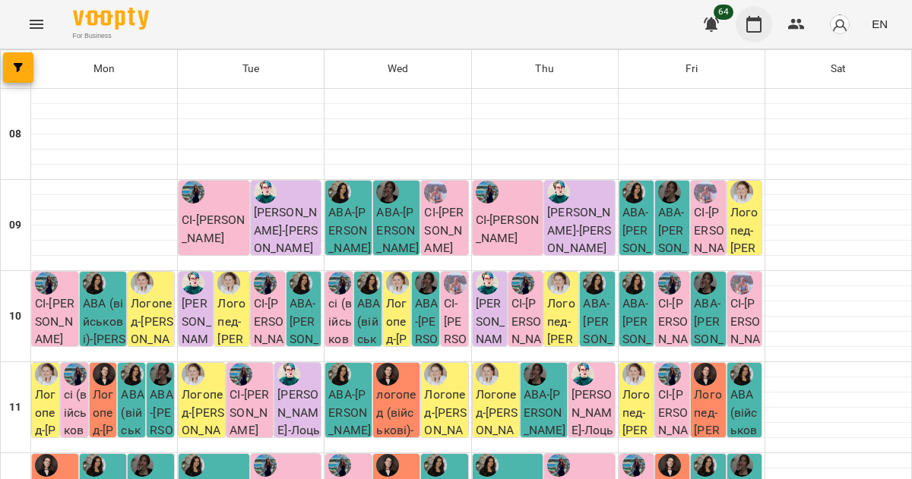
click at [754, 23] on icon "button" at bounding box center [754, 24] width 18 height 18
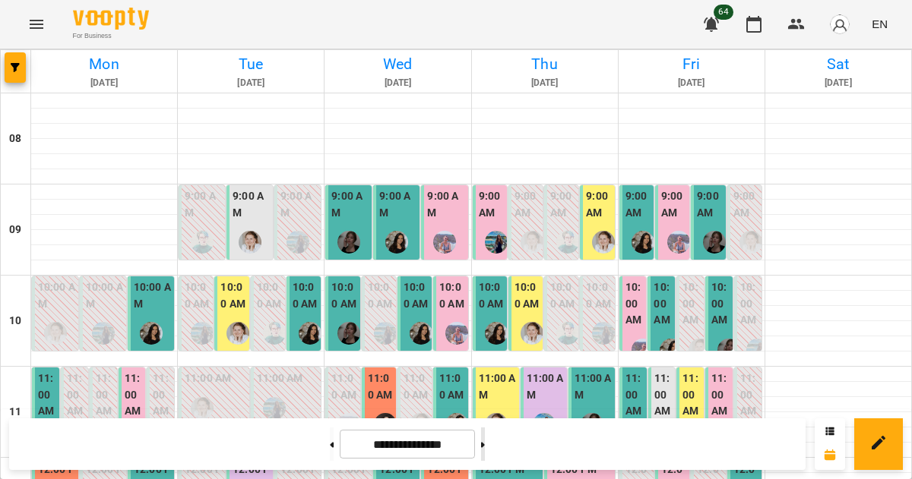
click at [485, 454] on button at bounding box center [483, 444] width 4 height 33
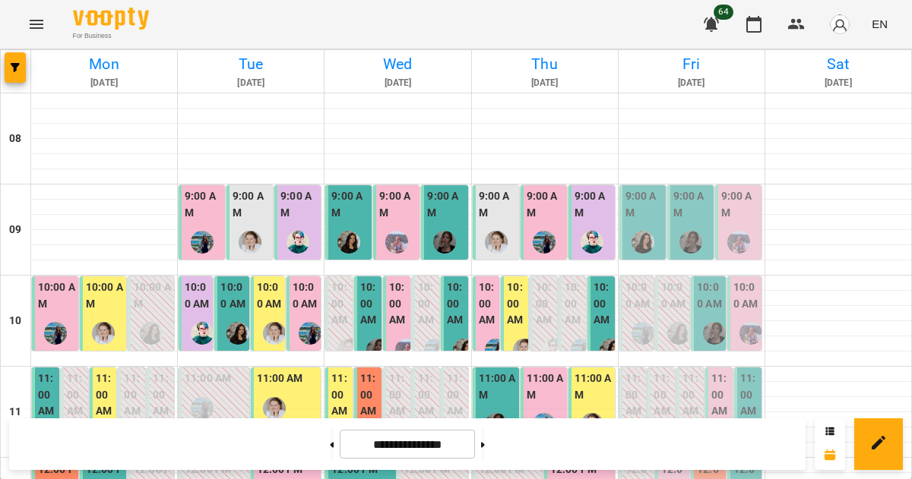
click at [483, 213] on label "9:00 AM" at bounding box center [497, 204] width 37 height 33
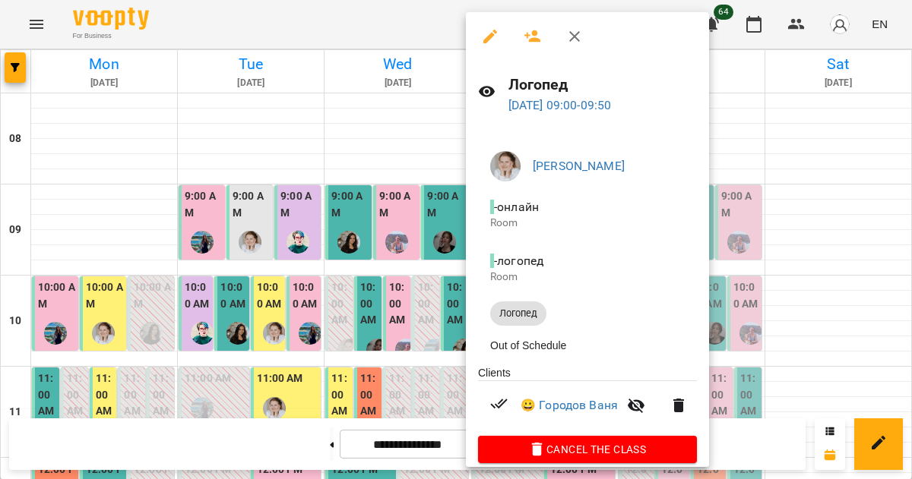
click at [570, 43] on icon "button" at bounding box center [574, 36] width 18 height 18
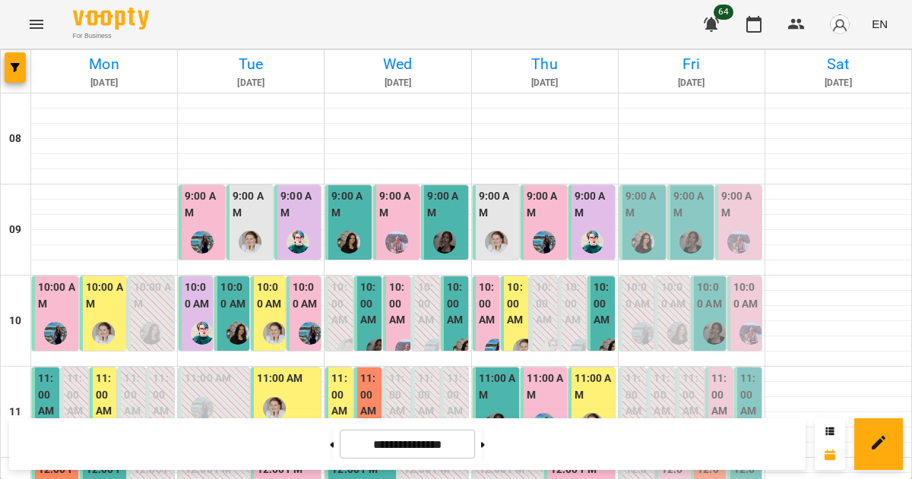
click at [577, 34] on div "For Business 64 EN" at bounding box center [456, 24] width 912 height 49
click at [485, 446] on button at bounding box center [483, 444] width 4 height 33
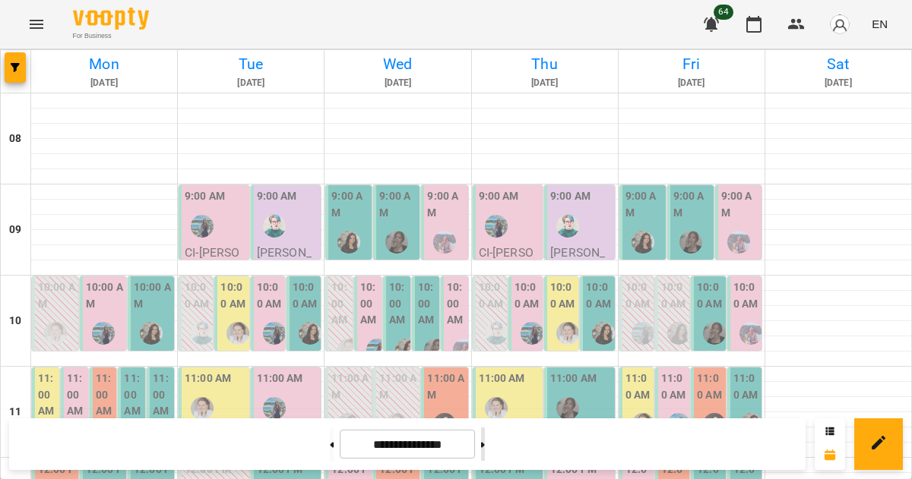
click at [485, 447] on button at bounding box center [483, 444] width 4 height 33
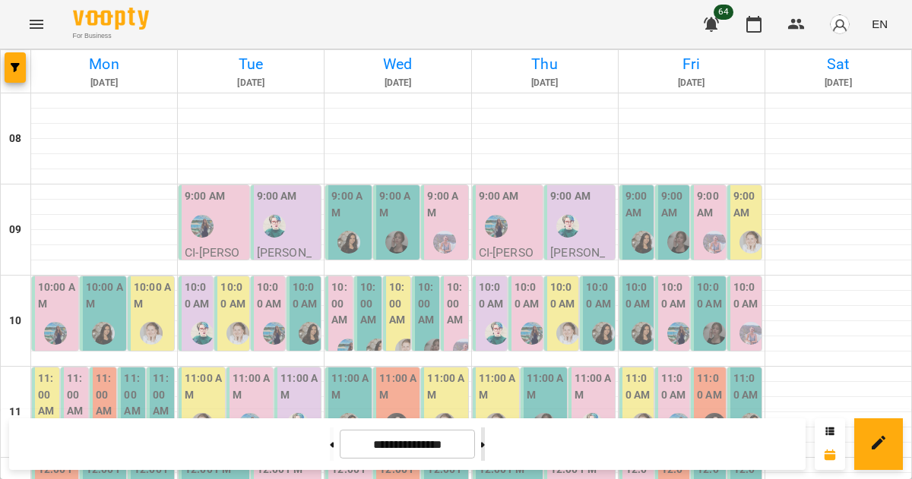
scroll to position [97, 0]
click at [580, 413] on img "Тетяна Кострицька" at bounding box center [591, 424] width 23 height 23
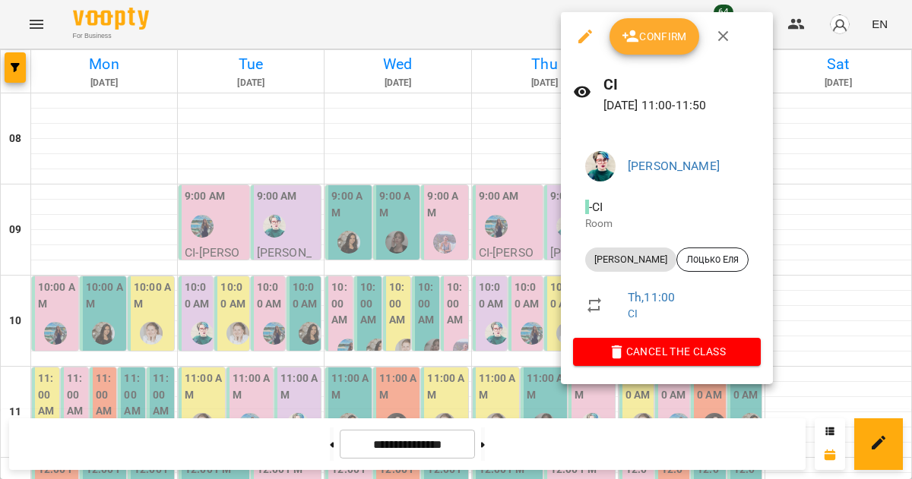
click at [723, 41] on icon "button" at bounding box center [723, 36] width 18 height 18
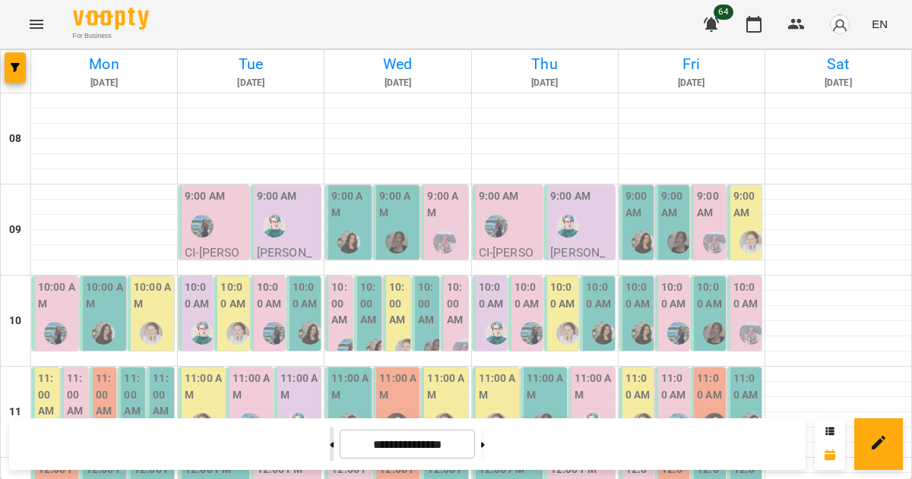
click at [330, 451] on button at bounding box center [332, 444] width 4 height 33
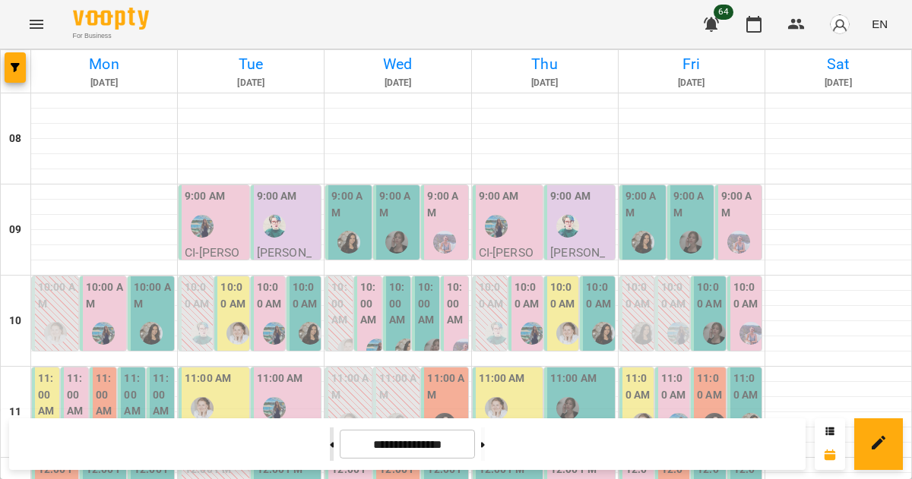
click at [330, 444] on icon at bounding box center [332, 444] width 4 height 5
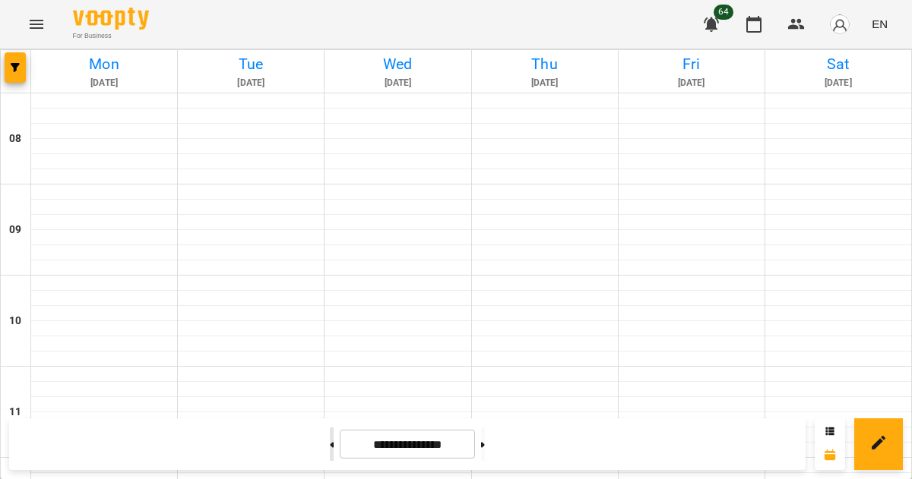
type input "**********"
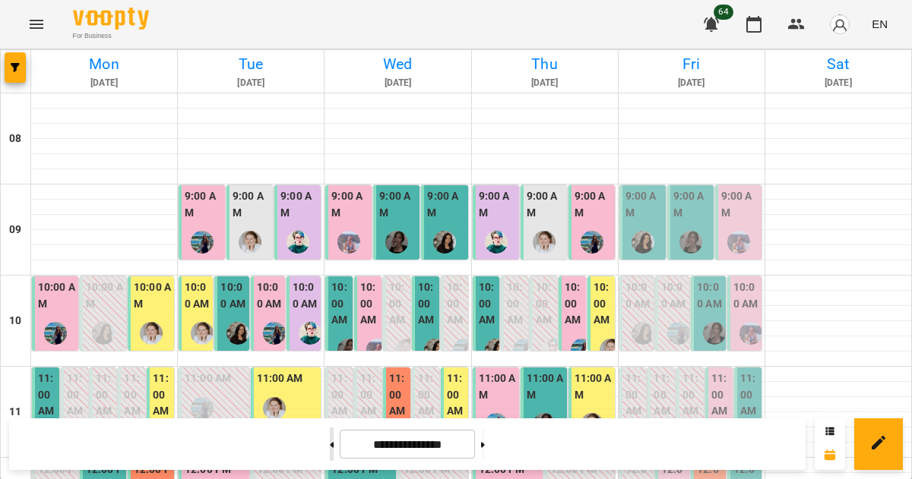
scroll to position [348, 0]
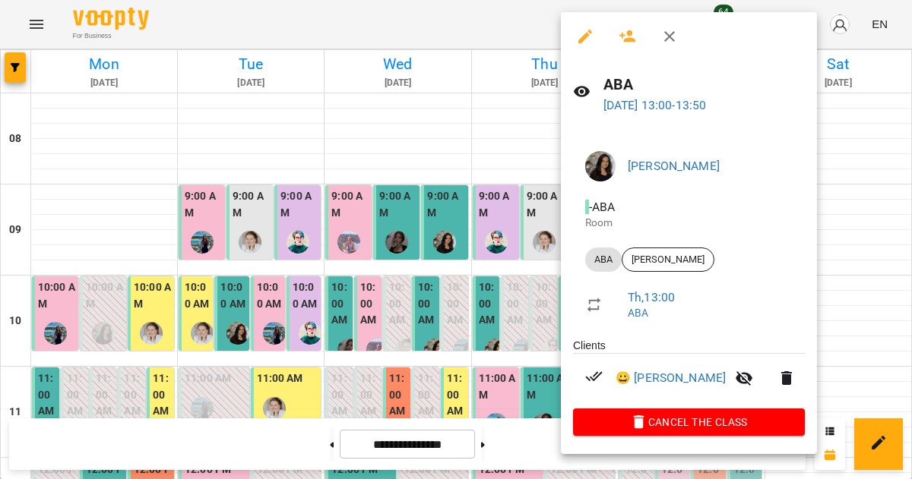
click at [665, 38] on icon "button" at bounding box center [669, 36] width 18 height 18
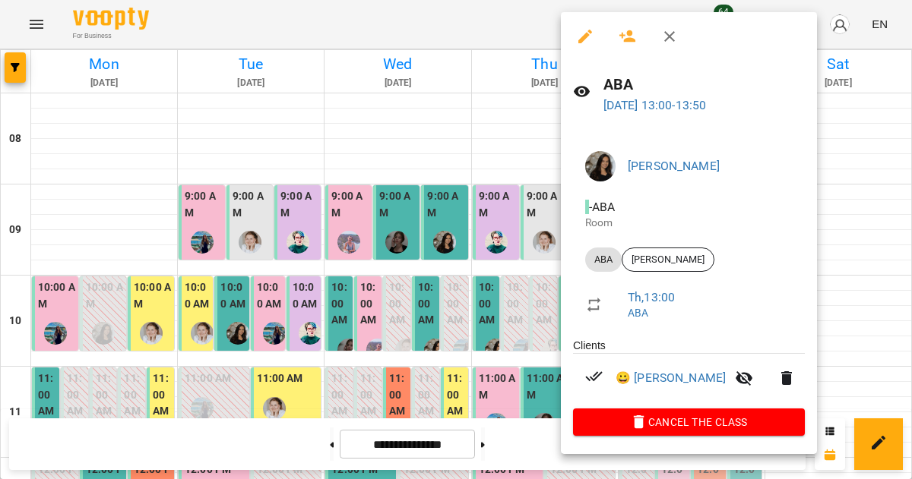
scroll to position [451, 0]
click at [669, 49] on button "button" at bounding box center [669, 36] width 36 height 36
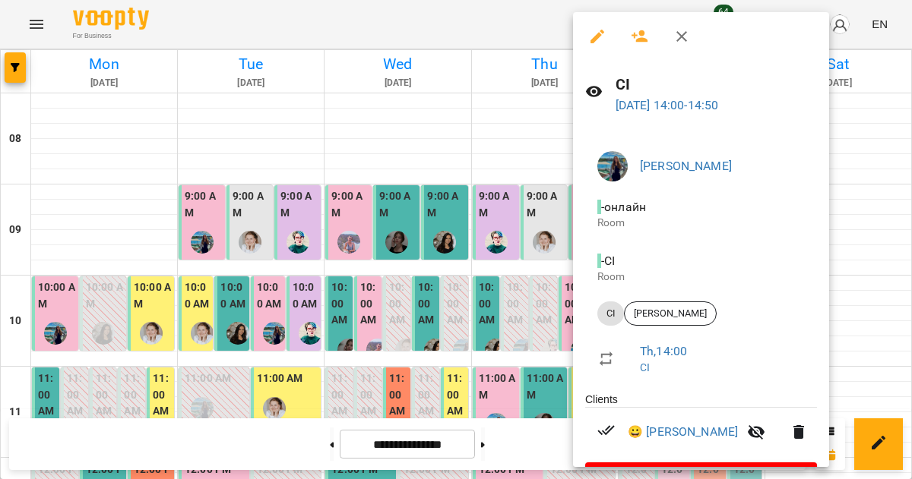
click at [672, 46] on button "button" at bounding box center [681, 36] width 36 height 36
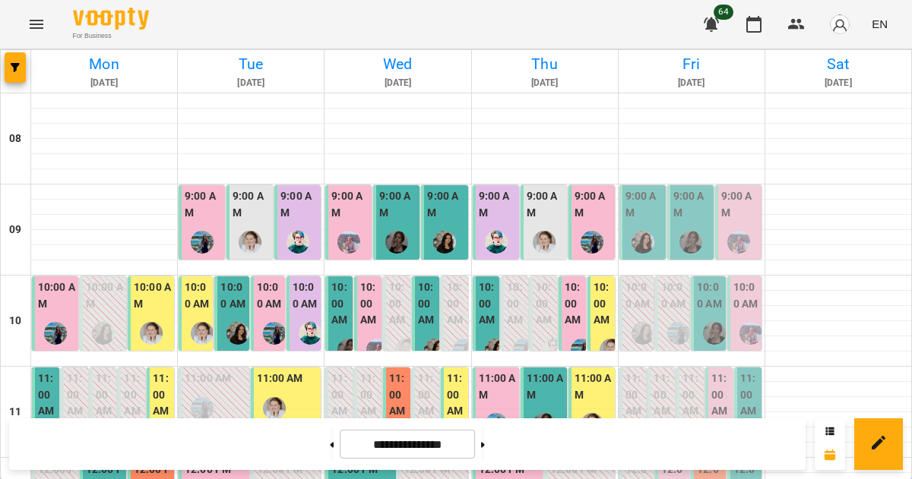
scroll to position [620, 0]
